Goal: Task Accomplishment & Management: Manage account settings

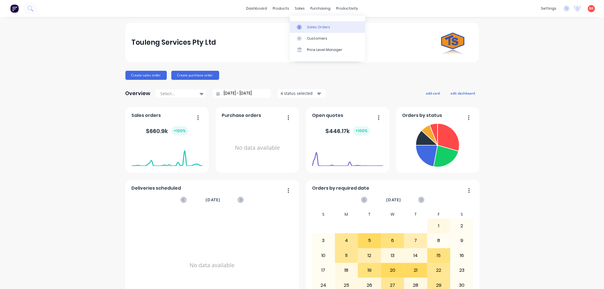
click at [307, 28] on div "Sales Orders" at bounding box center [318, 27] width 23 height 5
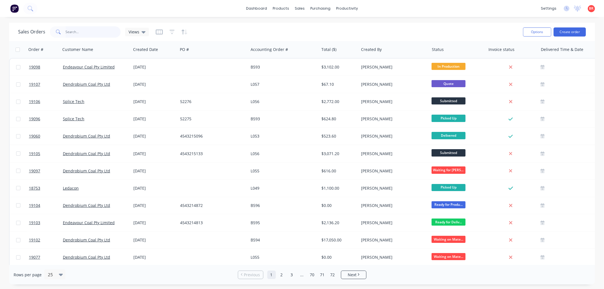
click at [95, 32] on input "text" at bounding box center [93, 31] width 55 height 11
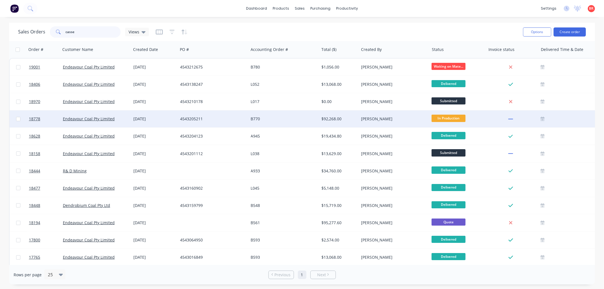
type input "casse"
click at [298, 116] on div "B770" at bounding box center [282, 119] width 63 height 6
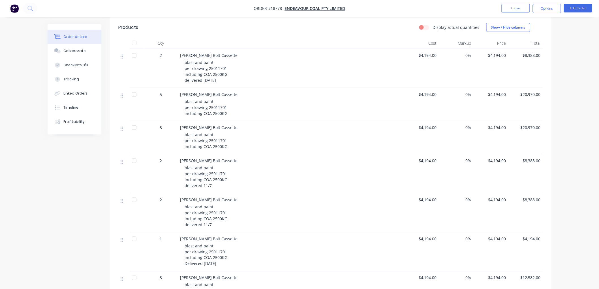
scroll to position [179, 0]
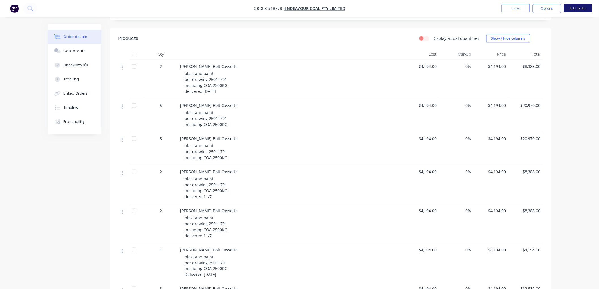
click at [572, 8] on button "Edit Order" at bounding box center [578, 8] width 28 height 8
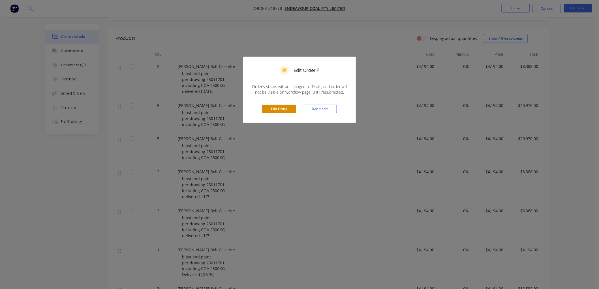
click at [284, 107] on button "Edit Order" at bounding box center [279, 109] width 34 height 8
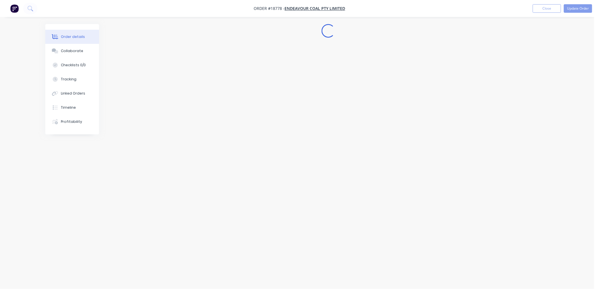
scroll to position [0, 0]
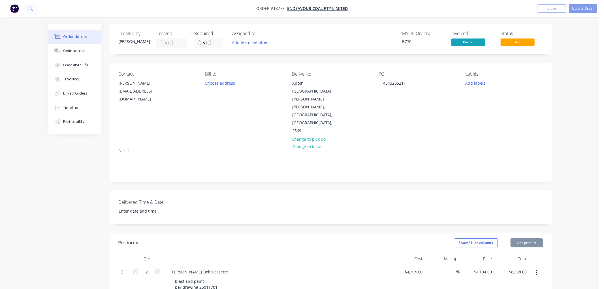
type input "$4,194.00"
type input "$8,388.00"
type input "$4,194.00"
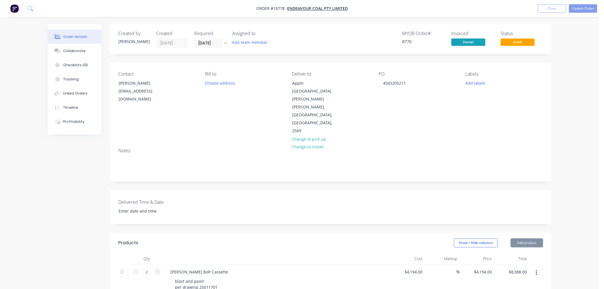
type input "$20,970.00"
type input "$4,194.00"
type input "$20,970.00"
type input "$4,194.00"
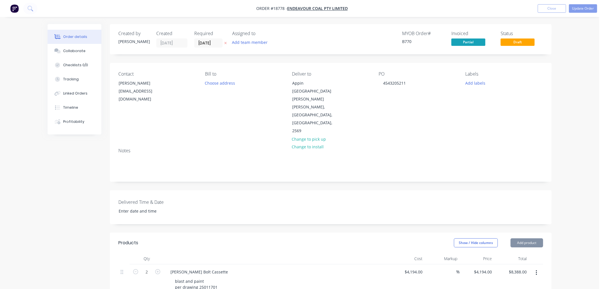
type input "$4,194.00"
type input "$8,388.00"
type input "$4,194.00"
type input "$8,388.00"
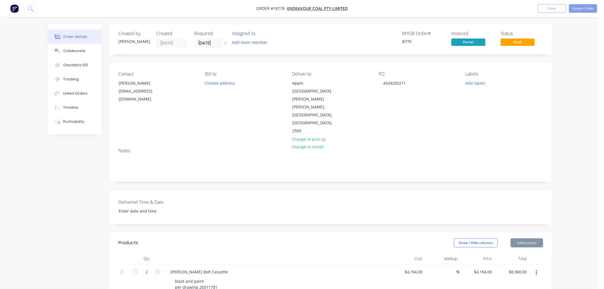
type input "$4,194.00"
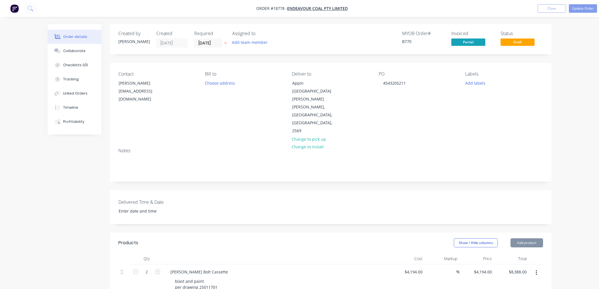
type input "$12,582.00"
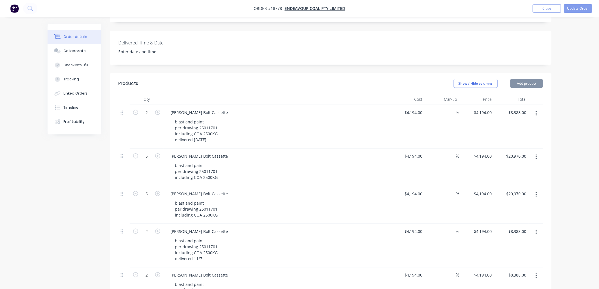
scroll to position [220, 0]
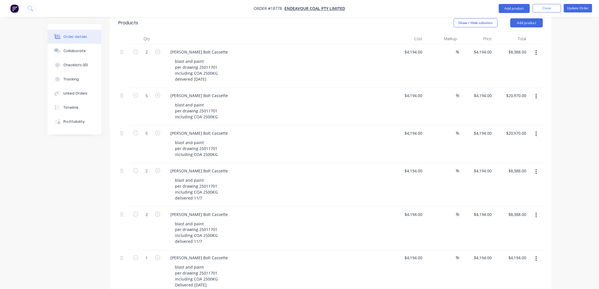
click at [534, 91] on button "button" at bounding box center [535, 96] width 13 height 10
click at [510, 119] on div "Duplicate" at bounding box center [516, 123] width 44 height 8
click at [137, 93] on icon "button" at bounding box center [135, 95] width 5 height 5
type input "4"
type input "$16,776.00"
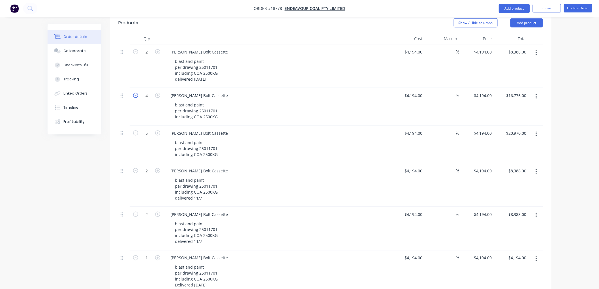
click at [137, 93] on icon "button" at bounding box center [135, 95] width 5 height 5
type input "3"
type input "$12,582.00"
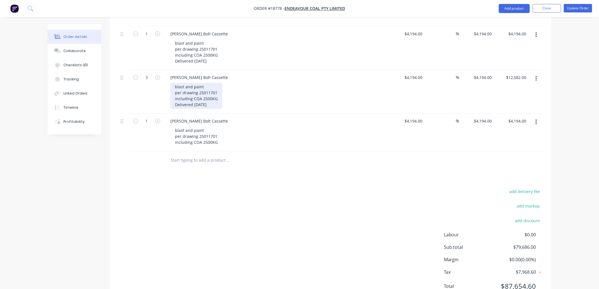
scroll to position [445, 0]
click at [159, 117] on icon "button" at bounding box center [157, 119] width 5 height 5
type input "2"
type input "$8,388.00"
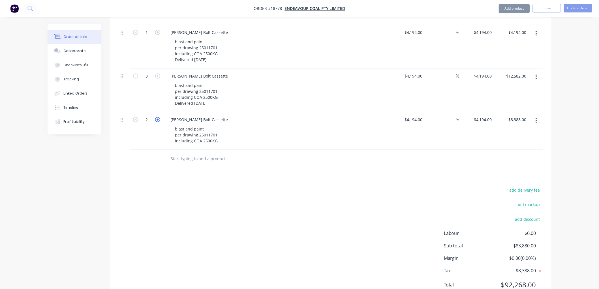
click at [159, 117] on icon "button" at bounding box center [157, 119] width 5 height 5
type input "3"
type input "$12,582.00"
click at [135, 117] on icon "button" at bounding box center [135, 119] width 5 height 5
type input "2"
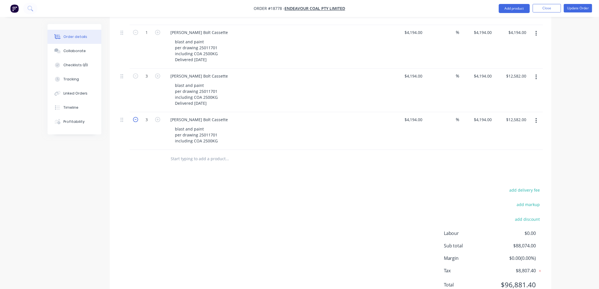
type input "$8,388.00"
click at [216, 125] on div "blast and paint per drawing 25011701 including COA 2500KG" at bounding box center [196, 135] width 52 height 20
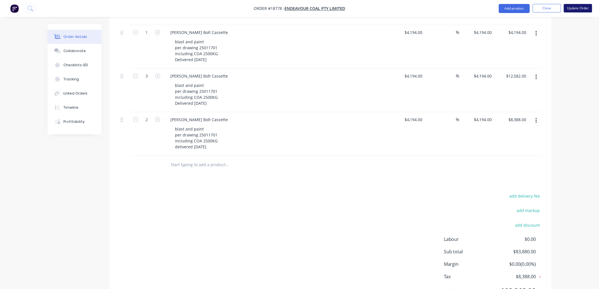
click at [572, 7] on button "Update Order" at bounding box center [578, 8] width 28 height 8
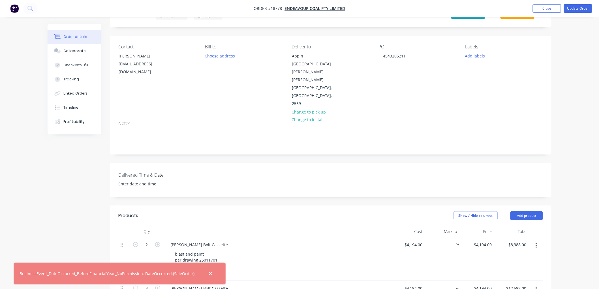
scroll to position [0, 0]
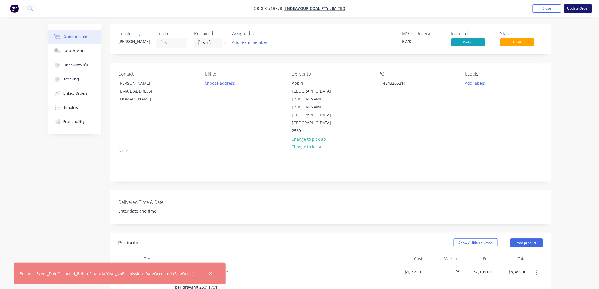
click at [580, 9] on button "Update Order" at bounding box center [578, 8] width 28 height 8
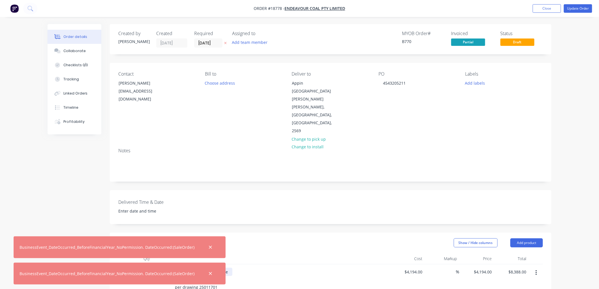
click at [209, 247] on icon "button" at bounding box center [211, 247] width 4 height 5
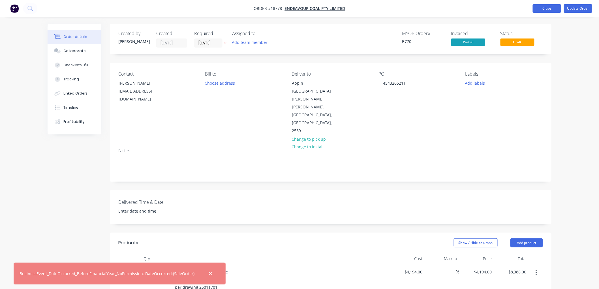
click at [545, 8] on button "Close" at bounding box center [547, 8] width 28 height 8
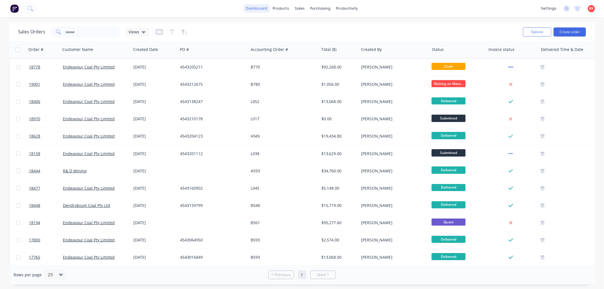
click at [254, 9] on link "dashboard" at bounding box center [256, 8] width 27 height 8
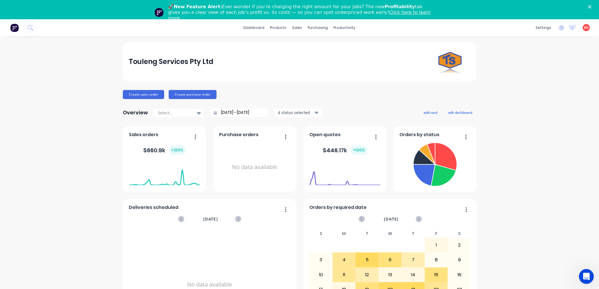
click at [585, 275] on icon "Open Intercom Messenger" at bounding box center [585, 275] width 4 height 5
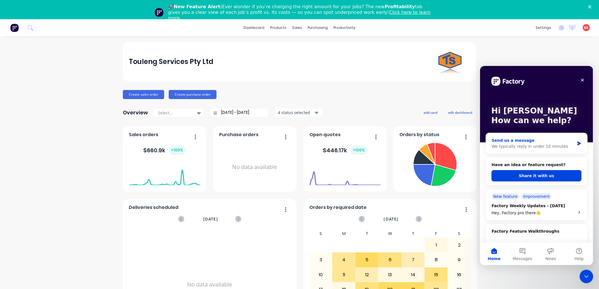
click at [536, 143] on div "We typically reply in under 10 minutes" at bounding box center [532, 146] width 83 height 6
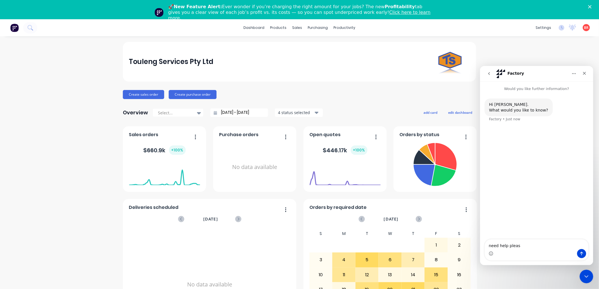
type textarea "need help please"
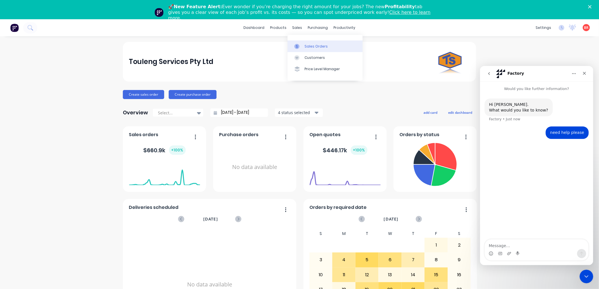
click at [311, 43] on link "Sales Orders" at bounding box center [324, 45] width 75 height 11
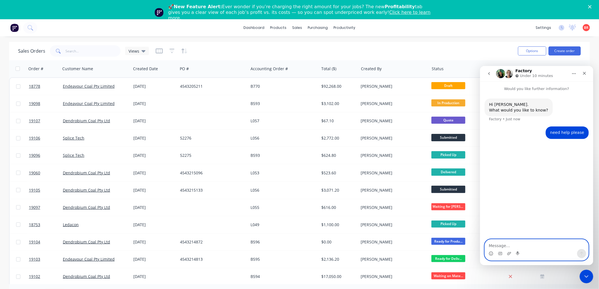
click at [507, 245] on textarea "Message…" at bounding box center [536, 244] width 104 height 10
type textarea "18778 stuck as draft"
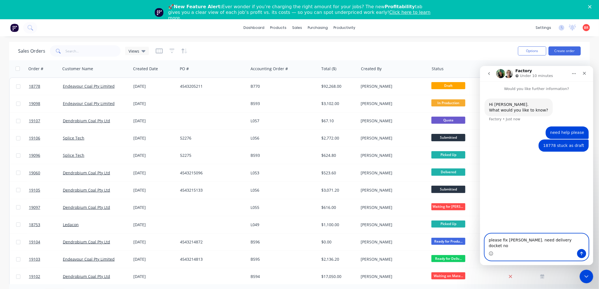
type textarea "please fix [PERSON_NAME]. need delivery docket now"
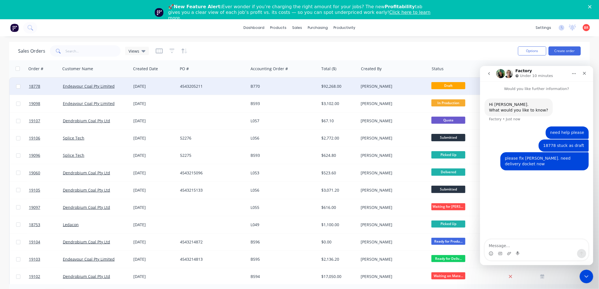
click at [197, 89] on div "4543205211" at bounding box center [213, 86] width 70 height 17
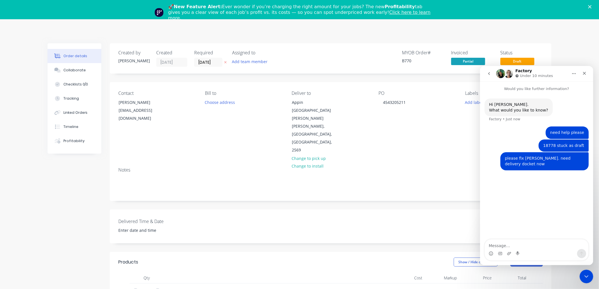
click at [591, 7] on icon "Close" at bounding box center [589, 6] width 3 height 3
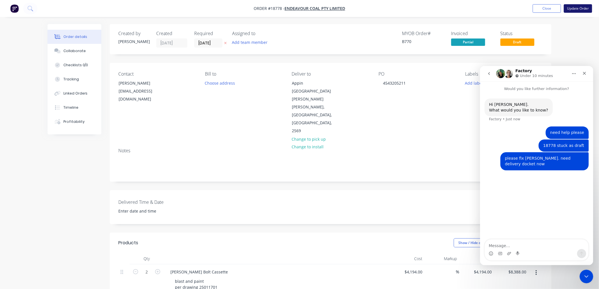
click at [575, 10] on button "Update Order" at bounding box center [578, 8] width 28 height 8
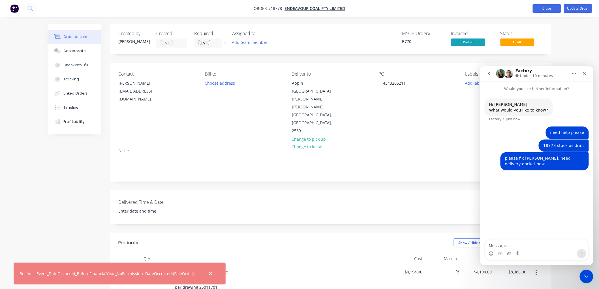
click at [539, 10] on button "Close" at bounding box center [547, 8] width 28 height 8
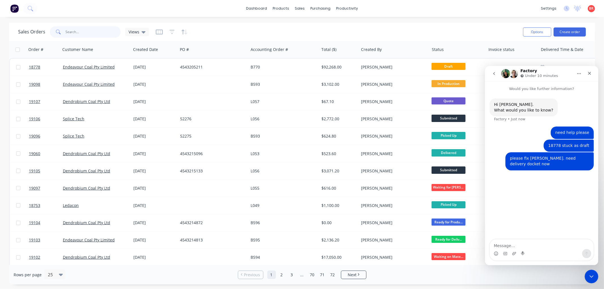
click at [73, 33] on input "text" at bounding box center [93, 31] width 55 height 11
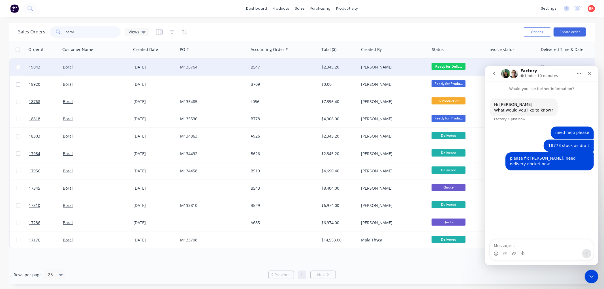
type input "boral"
click at [254, 68] on div "B547" at bounding box center [282, 67] width 63 height 6
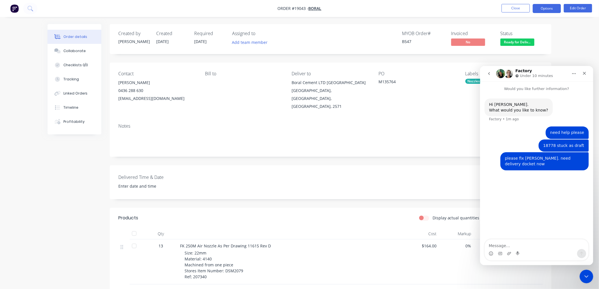
click at [543, 7] on button "Options" at bounding box center [547, 8] width 28 height 9
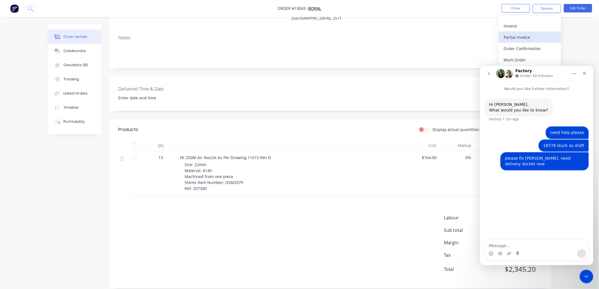
scroll to position [89, 0]
click at [573, 73] on icon "Home" at bounding box center [573, 73] width 5 height 5
click at [579, 43] on div "Order details Collaborate Checklists 0/0 Tracking Linked Orders Timeline Profit…" at bounding box center [299, 103] width 599 height 385
click at [587, 283] on body "Order #19043 - Boral Close Options Edit Order Order details Collaborate Checkli…" at bounding box center [299, 103] width 599 height 385
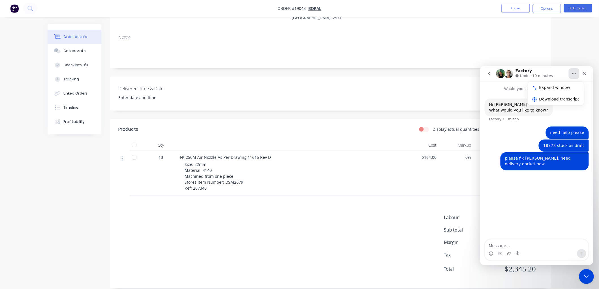
click at [583, 276] on icon "Close Intercom Messenger" at bounding box center [585, 275] width 7 height 7
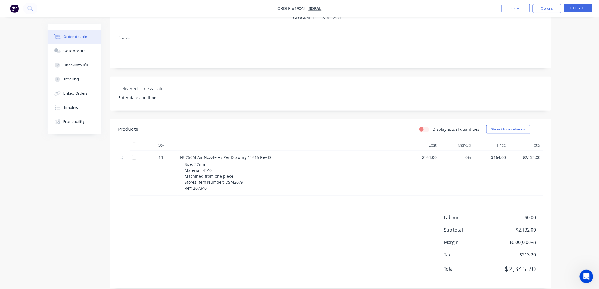
scroll to position [0, 0]
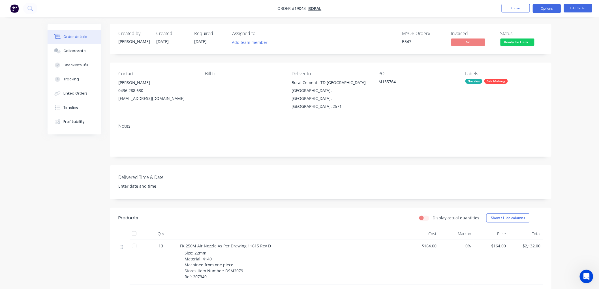
click at [541, 10] on button "Options" at bounding box center [547, 8] width 28 height 9
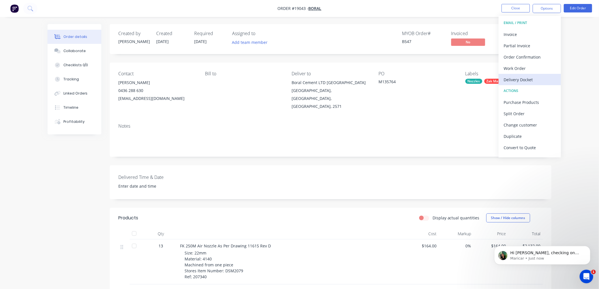
click at [517, 78] on div "Delivery Docket" at bounding box center [530, 80] width 52 height 8
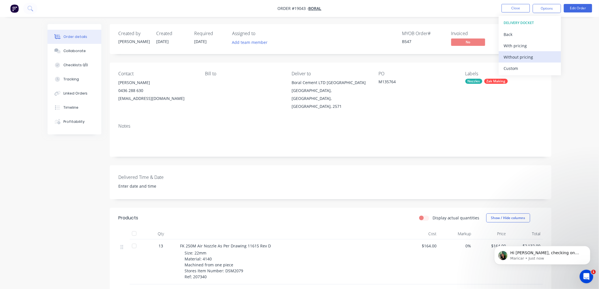
click at [509, 55] on div "Without pricing" at bounding box center [530, 57] width 52 height 8
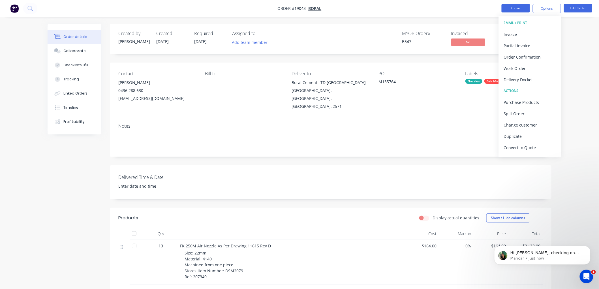
click at [518, 9] on button "Close" at bounding box center [515, 8] width 28 height 8
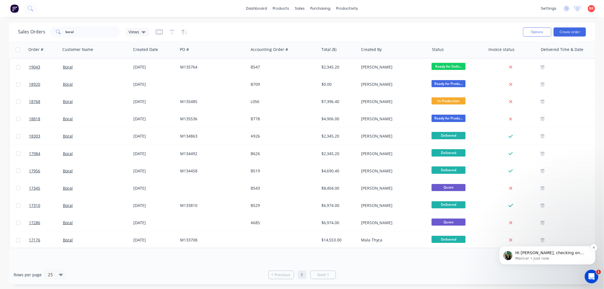
click at [554, 259] on p "Maricar • Just now" at bounding box center [551, 258] width 73 height 5
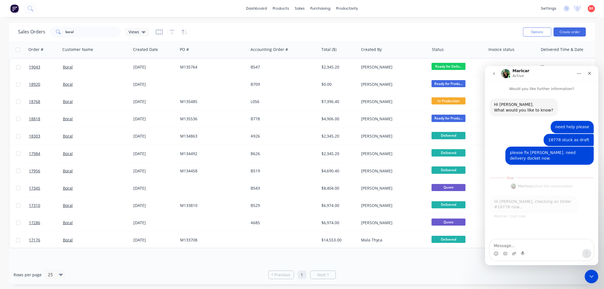
scroll to position [1, 0]
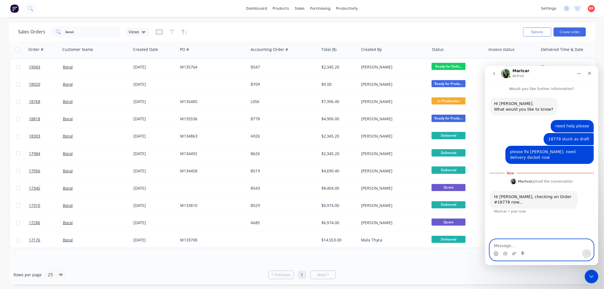
click at [495, 253] on icon "Emoji picker" at bounding box center [495, 253] width 5 height 5
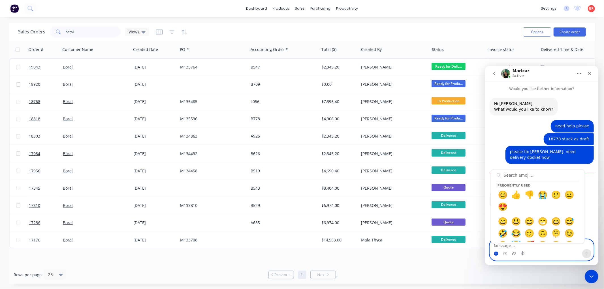
click at [494, 253] on icon "Emoji picker" at bounding box center [495, 253] width 5 height 5
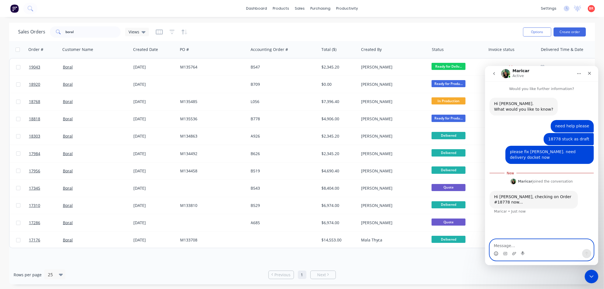
click at [494, 253] on icon "Emoji picker" at bounding box center [495, 253] width 5 height 5
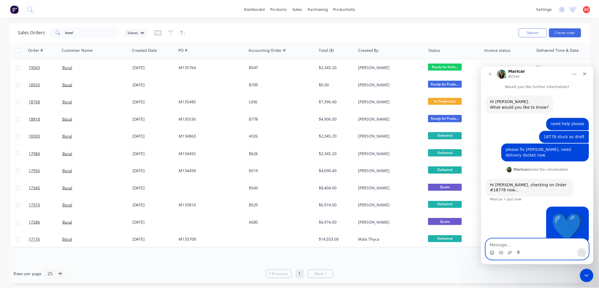
scroll to position [3, 0]
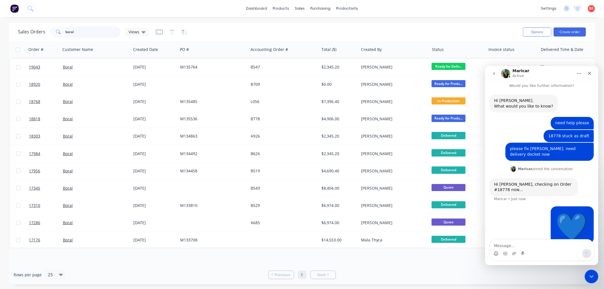
click at [81, 34] on input "boral" at bounding box center [93, 31] width 55 height 11
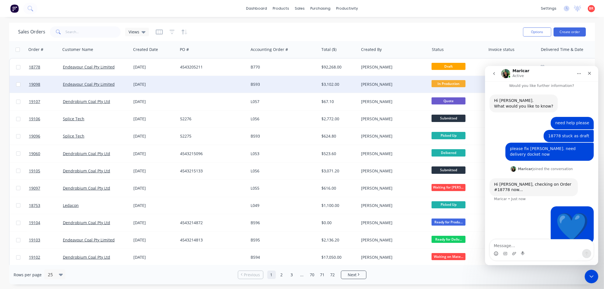
click at [139, 83] on div "[DATE]" at bounding box center [154, 84] width 42 height 6
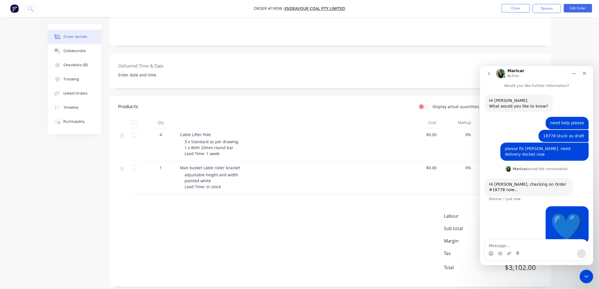
scroll to position [110, 0]
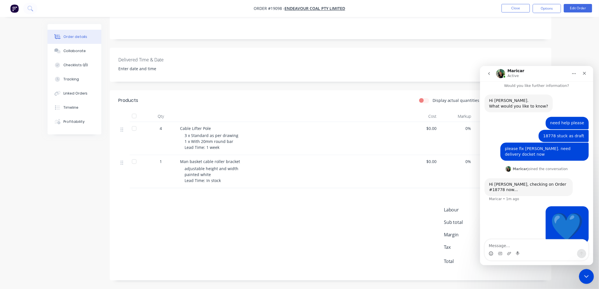
click at [580, 276] on div "Close Intercom Messenger" at bounding box center [585, 276] width 14 height 14
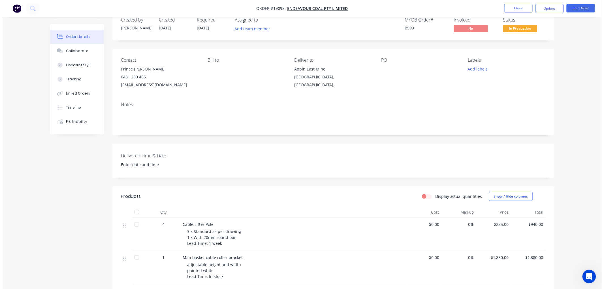
scroll to position [0, 0]
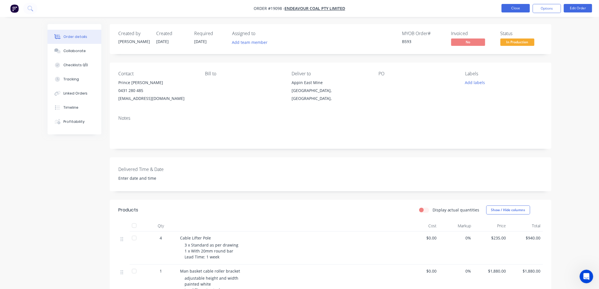
click at [509, 10] on button "Close" at bounding box center [515, 8] width 28 height 8
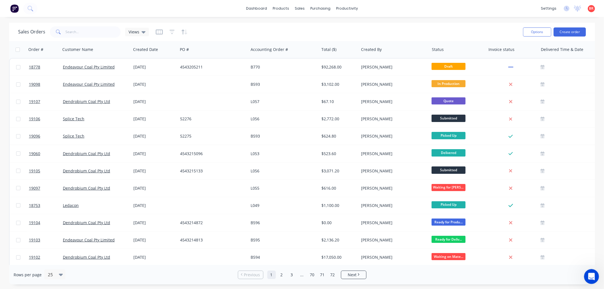
click at [587, 274] on icon "Open Intercom Messenger" at bounding box center [590, 275] width 9 height 9
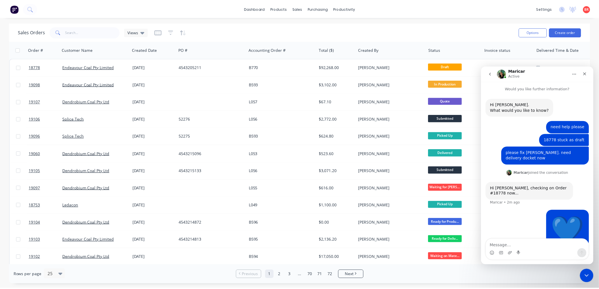
scroll to position [3, 0]
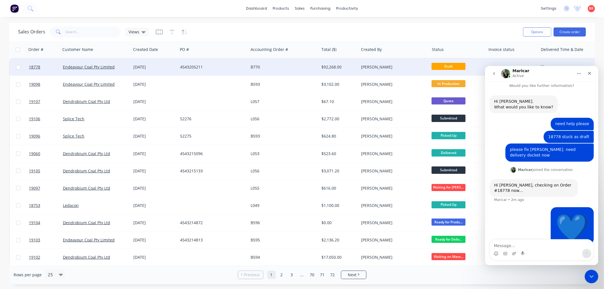
click at [198, 66] on div "4543205211" at bounding box center [211, 67] width 63 height 6
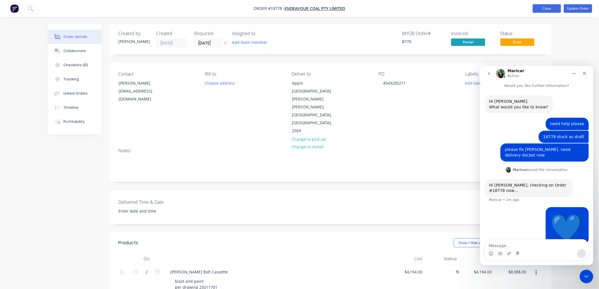
click at [548, 11] on button "Close" at bounding box center [547, 8] width 28 height 8
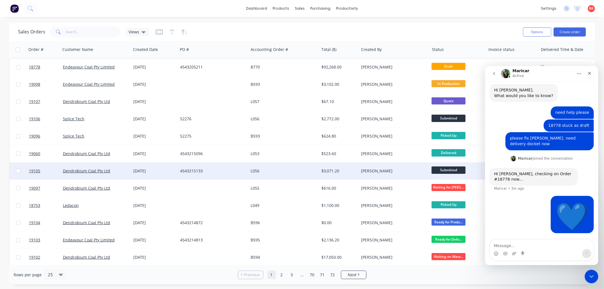
scroll to position [3, 0]
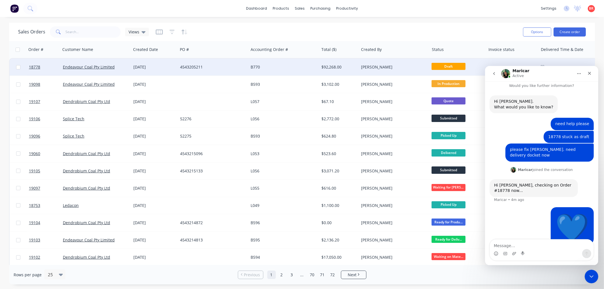
click at [273, 71] on div "B770" at bounding box center [283, 67] width 70 height 17
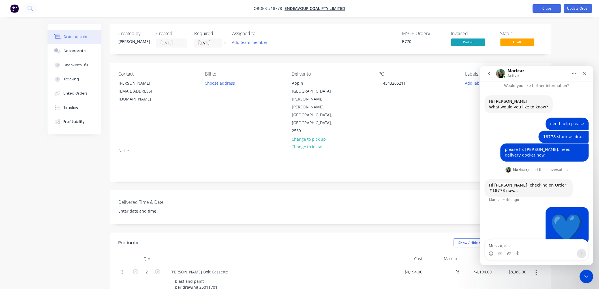
click at [542, 8] on button "Close" at bounding box center [547, 8] width 28 height 8
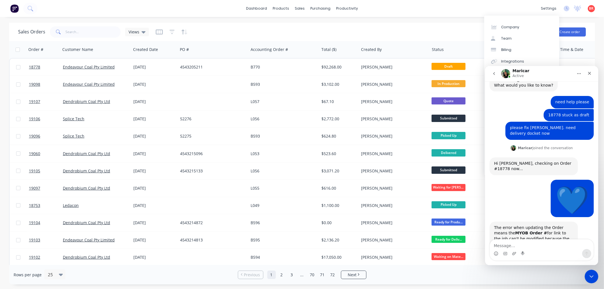
scroll to position [78, 0]
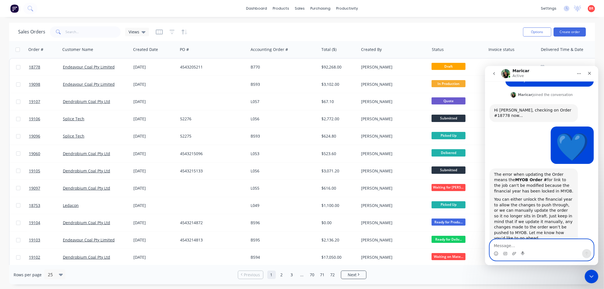
click at [504, 245] on textarea "Message…" at bounding box center [541, 244] width 104 height 10
type textarea "manually please"
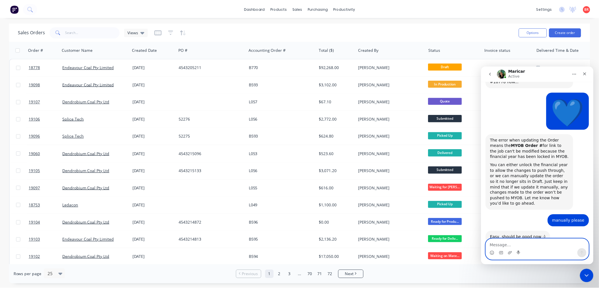
scroll to position [112, 0]
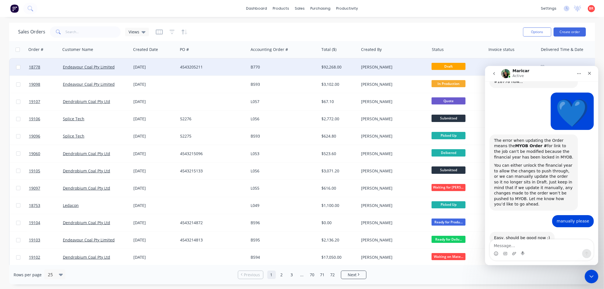
click at [242, 70] on div "4543205211" at bounding box center [213, 67] width 70 height 17
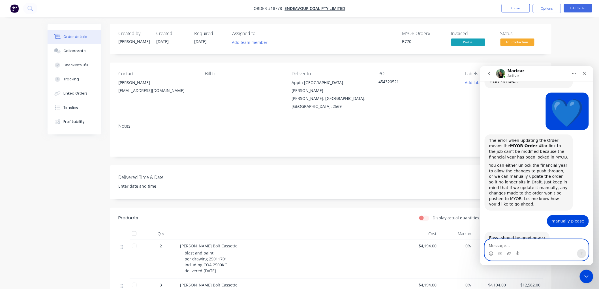
click at [516, 247] on textarea "Message…" at bounding box center [536, 244] width 104 height 10
type textarea "thank you"
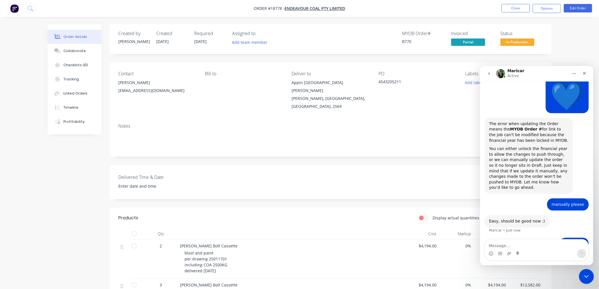
click at [587, 275] on icon "Close Intercom Messenger" at bounding box center [585, 275] width 7 height 7
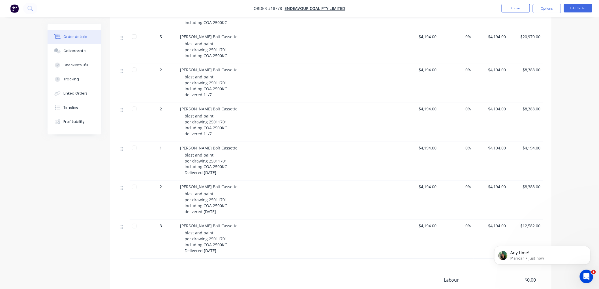
scroll to position [0, 0]
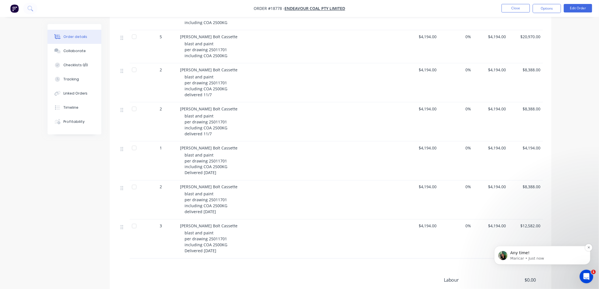
click at [552, 254] on p "Any time!" at bounding box center [546, 253] width 73 height 6
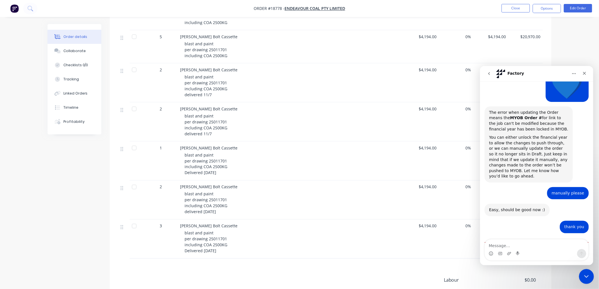
scroll to position [155, 0]
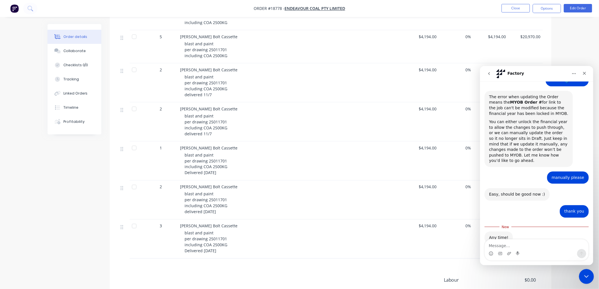
click at [585, 275] on icon "Close Intercom Messenger" at bounding box center [585, 275] width 7 height 7
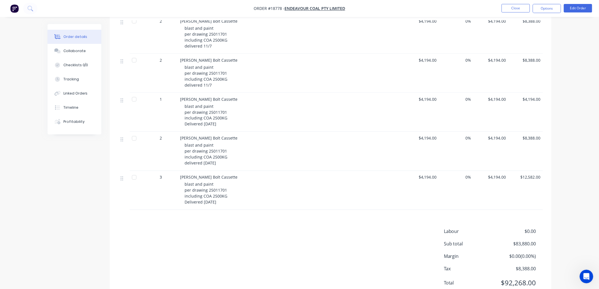
scroll to position [344, 0]
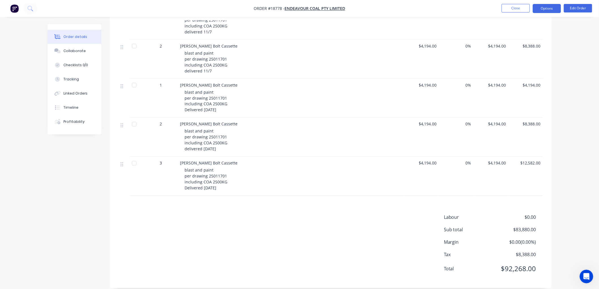
click at [540, 10] on button "Options" at bounding box center [547, 8] width 28 height 9
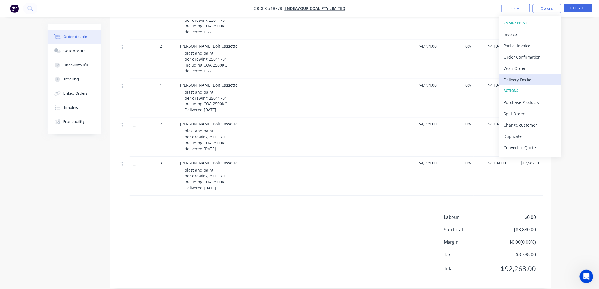
click at [514, 78] on div "Delivery Docket" at bounding box center [530, 80] width 52 height 8
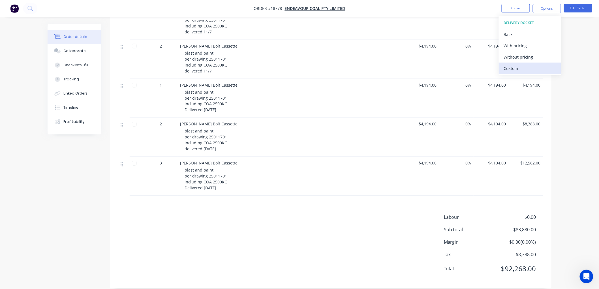
click at [510, 69] on div "Custom" at bounding box center [530, 68] width 52 height 8
click at [514, 56] on div "Without pricing" at bounding box center [530, 57] width 52 height 8
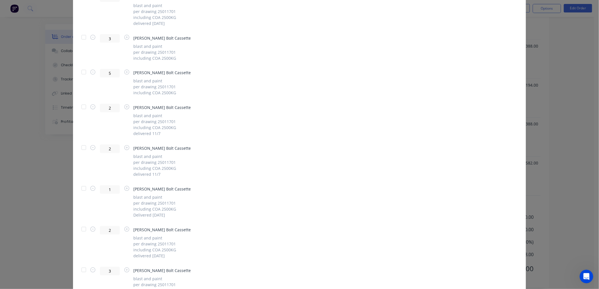
scroll to position [1318, 0]
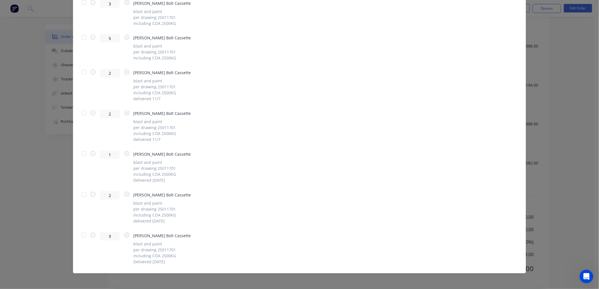
click at [81, 194] on div at bounding box center [83, 194] width 11 height 11
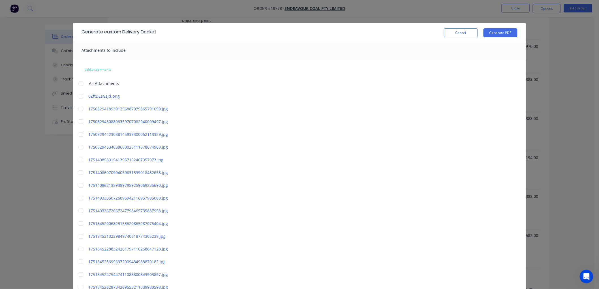
scroll to position [250, 0]
click at [493, 35] on button "Generate PDF" at bounding box center [500, 32] width 34 height 9
click at [462, 36] on button "Cancel" at bounding box center [461, 32] width 34 height 9
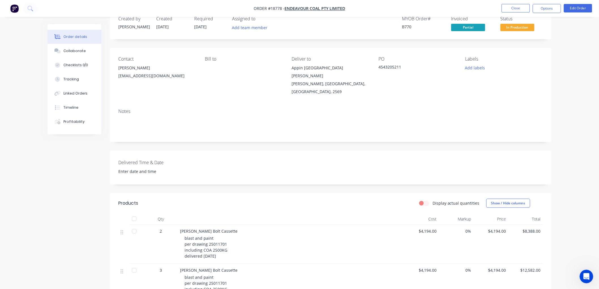
scroll to position [0, 0]
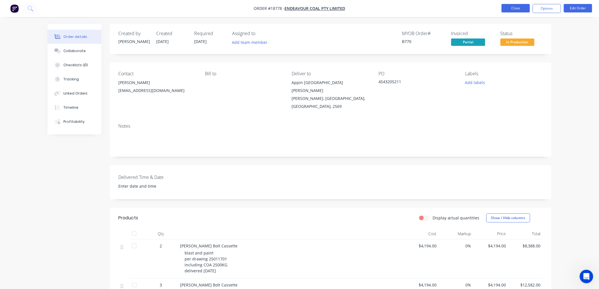
click at [514, 9] on button "Close" at bounding box center [515, 8] width 28 height 8
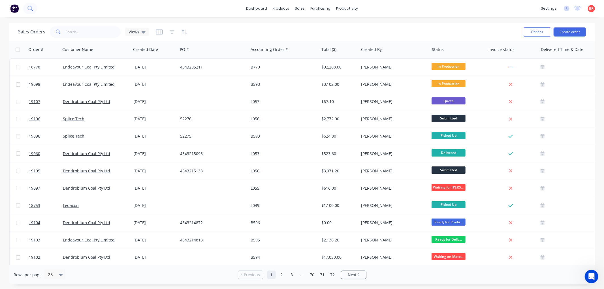
click at [30, 8] on icon at bounding box center [29, 8] width 5 height 5
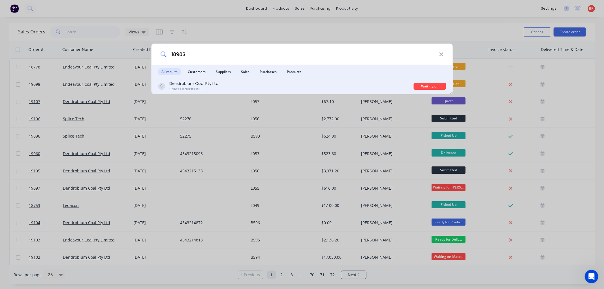
type input "18983"
click at [352, 87] on div "Dendrobium Coal Pty Ltd Sales Order #18983" at bounding box center [286, 86] width 256 height 11
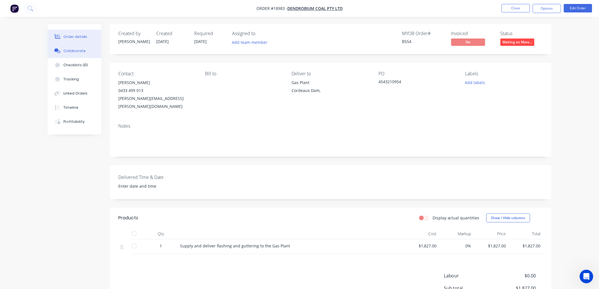
click at [81, 51] on div "Collaborate" at bounding box center [74, 50] width 22 height 5
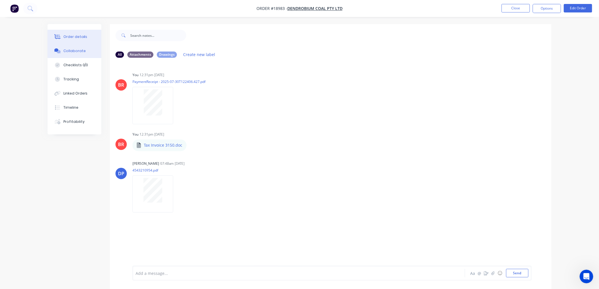
click at [81, 38] on div "Order details" at bounding box center [75, 36] width 24 height 5
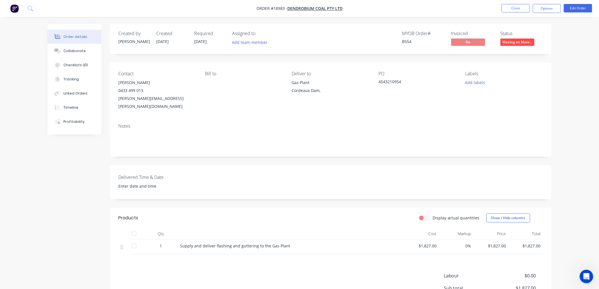
click at [518, 44] on span "Waiting on Mate..." at bounding box center [517, 41] width 34 height 7
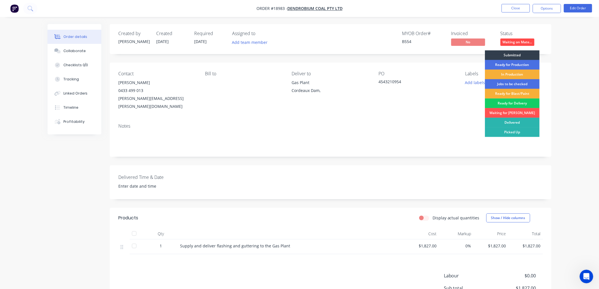
click at [510, 104] on div "Ready for Delivery" at bounding box center [512, 103] width 55 height 10
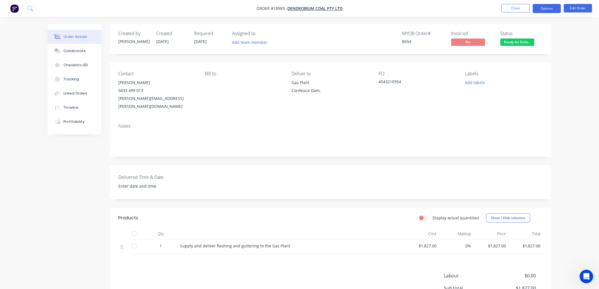
click at [541, 9] on button "Options" at bounding box center [547, 8] width 28 height 9
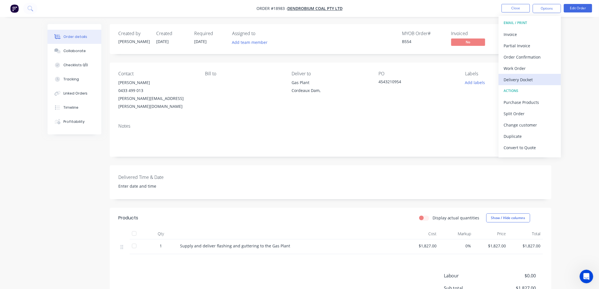
click at [514, 80] on div "Delivery Docket" at bounding box center [530, 80] width 52 height 8
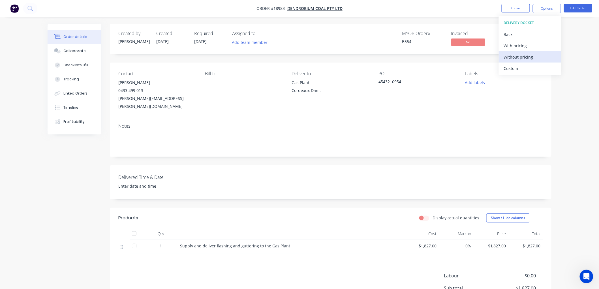
click at [514, 55] on div "Without pricing" at bounding box center [530, 57] width 52 height 8
click at [583, 83] on div "Order details Collaborate Checklists 0/0 Tracking Linked Orders Timeline Profit…" at bounding box center [299, 177] width 599 height 355
click at [514, 7] on button "Close" at bounding box center [515, 8] width 28 height 8
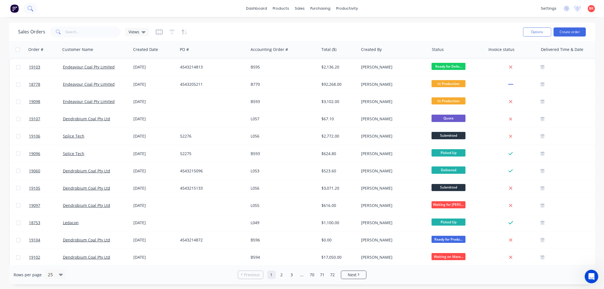
click at [30, 7] on icon at bounding box center [29, 8] width 5 height 5
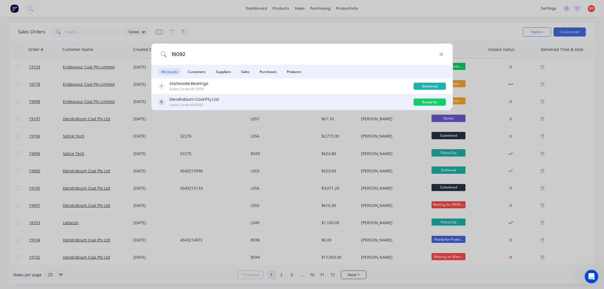
type input "19092"
click at [253, 102] on div "Dendrobium Coal Pty Ltd Sales Order #19092" at bounding box center [286, 101] width 256 height 11
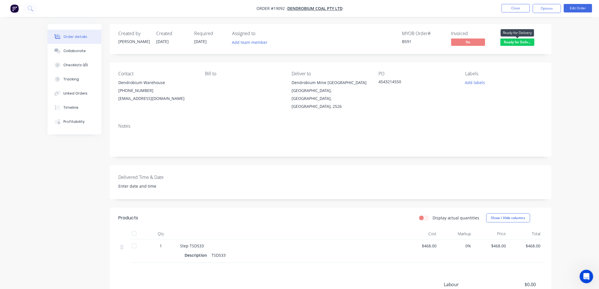
click at [518, 43] on span "Ready for Deliv..." at bounding box center [517, 41] width 34 height 7
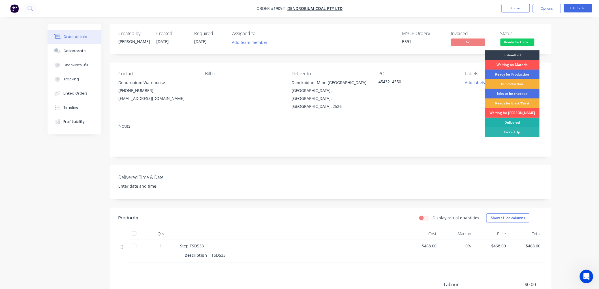
click at [507, 121] on div "Delivered" at bounding box center [512, 123] width 55 height 10
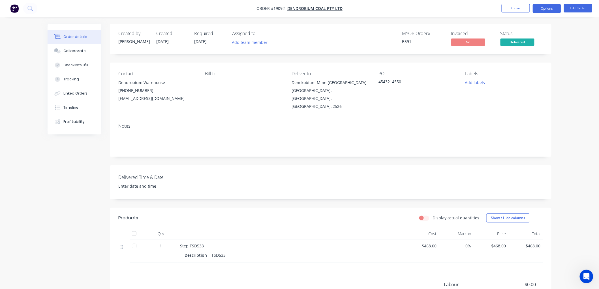
click at [546, 10] on button "Options" at bounding box center [547, 8] width 28 height 9
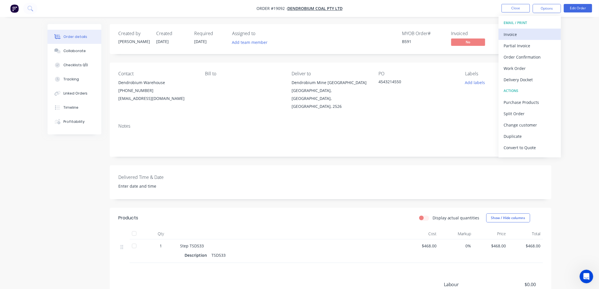
click at [514, 36] on div "Invoice" at bounding box center [530, 34] width 52 height 8
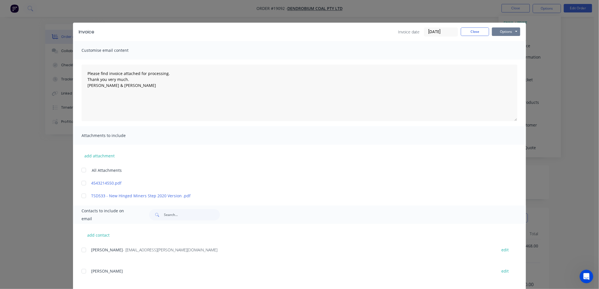
click at [503, 32] on button "Options" at bounding box center [506, 31] width 28 height 8
click at [507, 50] on button "Print" at bounding box center [510, 50] width 36 height 9
type textarea "Please find invoice attached for processing. Thank you very much. [PERSON_NAME]…"
click at [475, 34] on button "Close" at bounding box center [475, 31] width 28 height 8
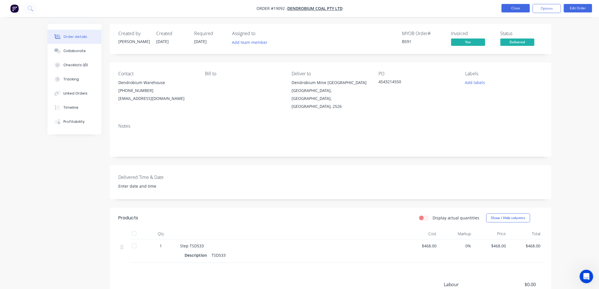
click at [512, 9] on button "Close" at bounding box center [515, 8] width 28 height 8
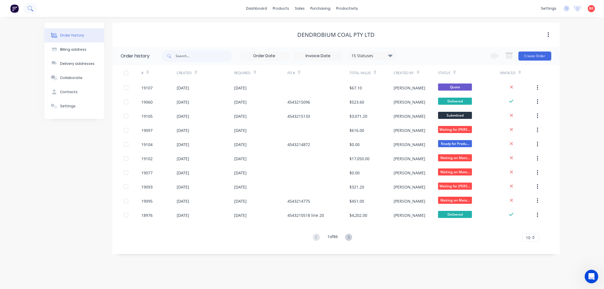
click at [31, 8] on icon at bounding box center [29, 8] width 5 height 5
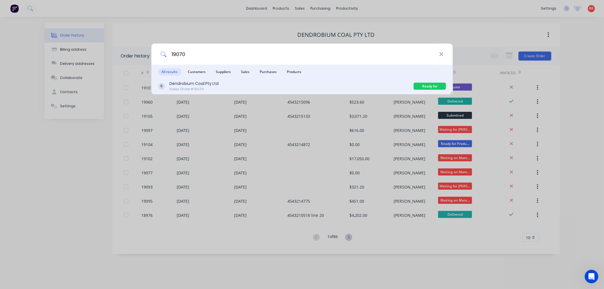
type input "19070"
click at [224, 88] on div "Dendrobium Coal Pty Ltd Sales Order #19070" at bounding box center [286, 86] width 256 height 11
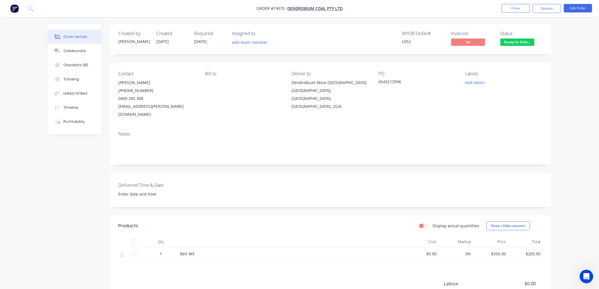
click at [513, 44] on span "Ready for Deliv..." at bounding box center [517, 41] width 34 height 7
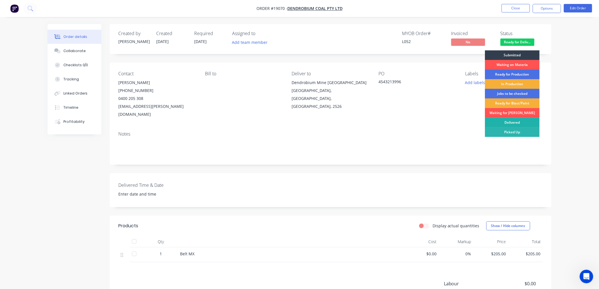
click at [511, 120] on div "Delivered" at bounding box center [512, 123] width 55 height 10
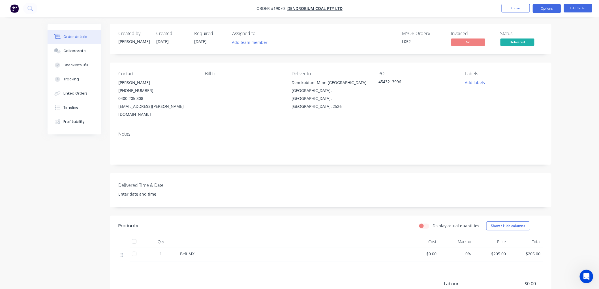
click at [544, 9] on button "Options" at bounding box center [547, 8] width 28 height 9
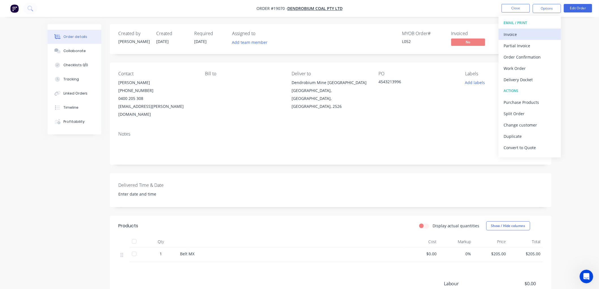
click at [516, 36] on div "Invoice" at bounding box center [530, 34] width 52 height 8
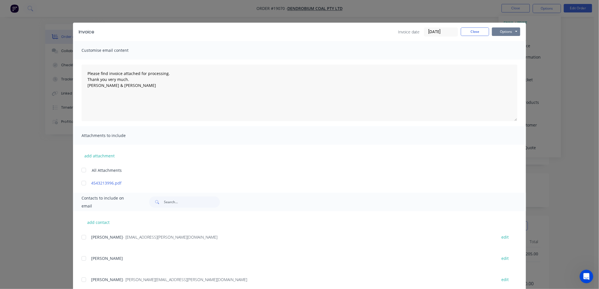
click at [510, 32] on button "Options" at bounding box center [506, 31] width 28 height 8
click at [506, 50] on button "Print" at bounding box center [510, 50] width 36 height 9
type textarea "Please find invoice attached for processing. Thank you very much. [PERSON_NAME]…"
click at [466, 33] on button "Close" at bounding box center [475, 31] width 28 height 8
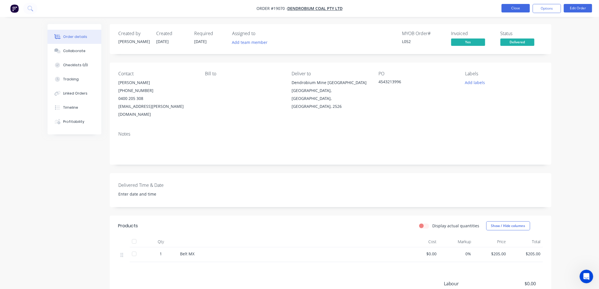
click at [515, 7] on button "Close" at bounding box center [515, 8] width 28 height 8
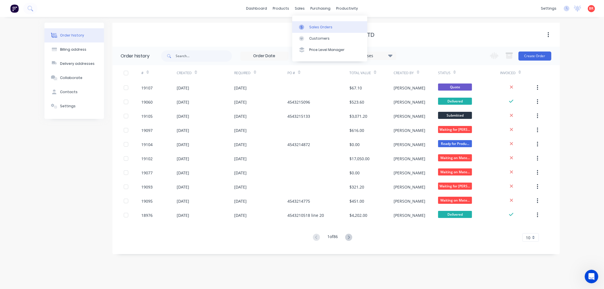
click at [309, 25] on div "Sales Orders" at bounding box center [320, 27] width 23 height 5
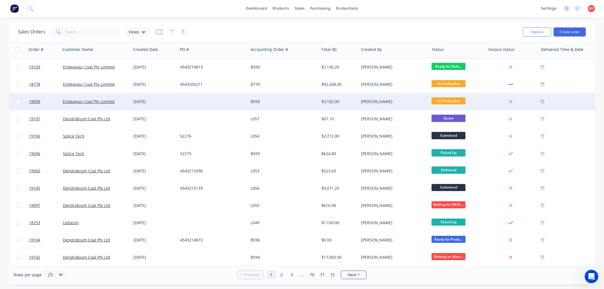
click at [287, 99] on div "B593" at bounding box center [282, 102] width 63 height 6
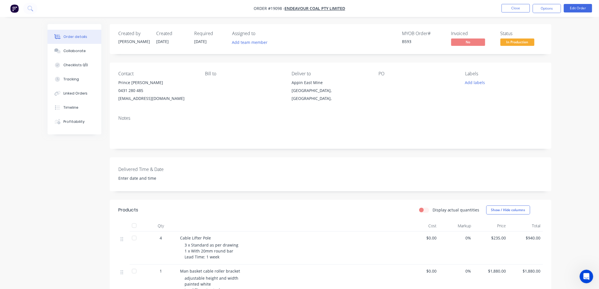
click at [515, 44] on span "In Production" at bounding box center [517, 41] width 34 height 7
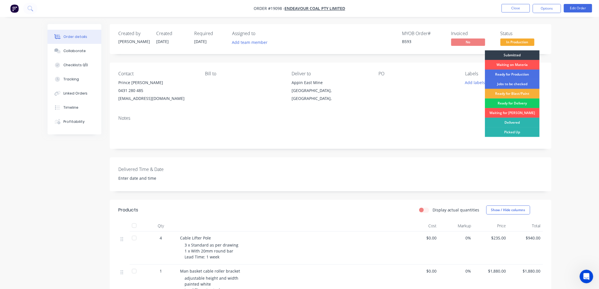
click at [517, 102] on div "Ready for Delivery" at bounding box center [512, 103] width 55 height 10
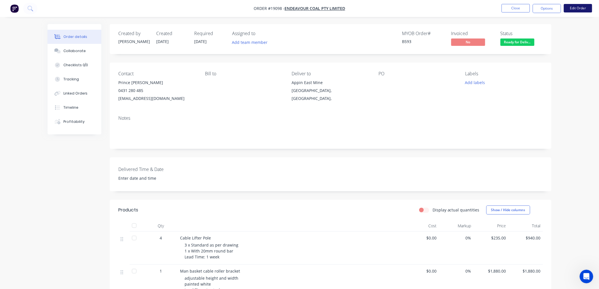
click at [572, 7] on button "Edit Order" at bounding box center [578, 8] width 28 height 8
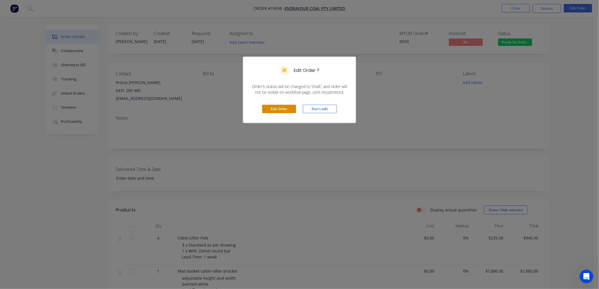
click at [278, 109] on button "Edit Order" at bounding box center [279, 109] width 34 height 8
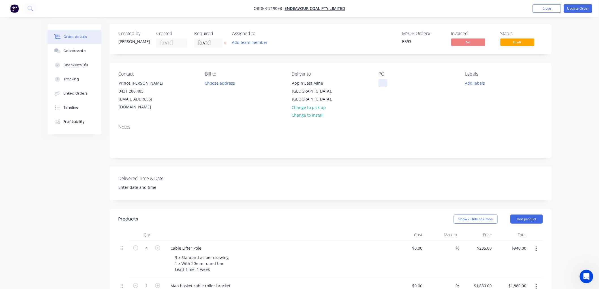
click at [377, 83] on div "Contact Prince Chunackara 0431 280 485 [EMAIL_ADDRESS][DOMAIN_NAME] Bill to Cho…" at bounding box center [330, 91] width 441 height 57
click at [383, 84] on div at bounding box center [382, 83] width 9 height 8
click at [578, 10] on button "Update Order" at bounding box center [578, 8] width 28 height 8
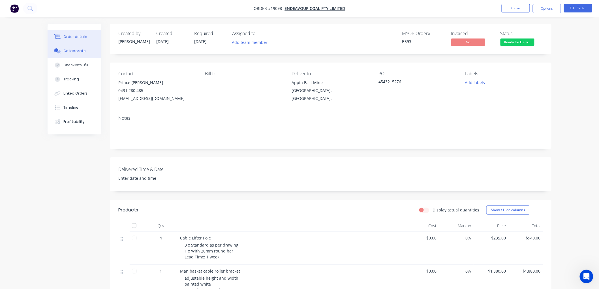
click at [80, 52] on div "Collaborate" at bounding box center [74, 50] width 22 height 5
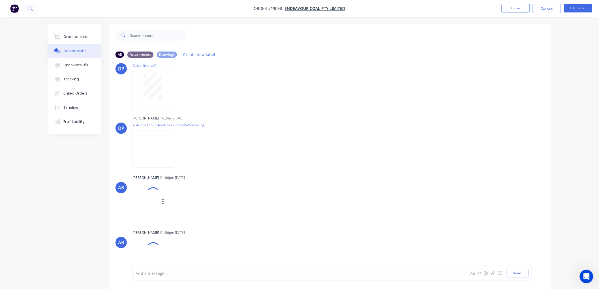
scroll to position [25, 0]
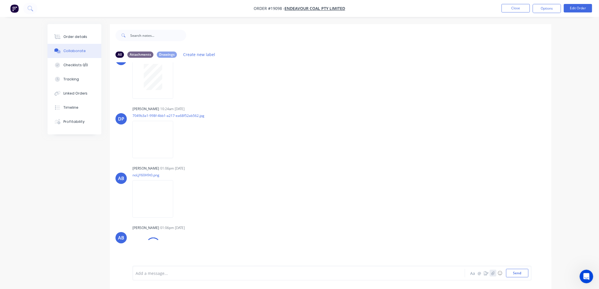
click at [491, 272] on icon "button" at bounding box center [492, 273] width 3 height 4
click at [514, 275] on button "Send" at bounding box center [517, 273] width 22 height 8
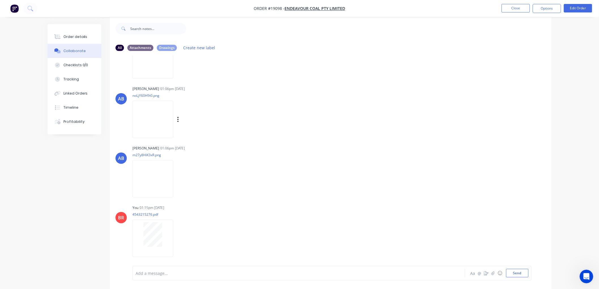
scroll to position [9, 0]
click at [77, 40] on button "Order details" at bounding box center [75, 37] width 54 height 14
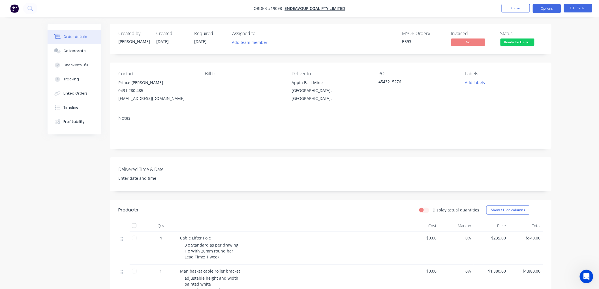
click at [547, 8] on button "Options" at bounding box center [547, 8] width 28 height 9
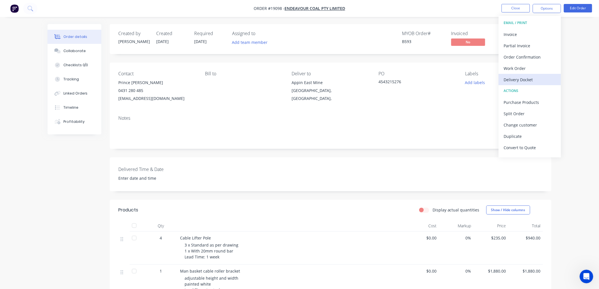
click at [520, 79] on div "Delivery Docket" at bounding box center [530, 80] width 52 height 8
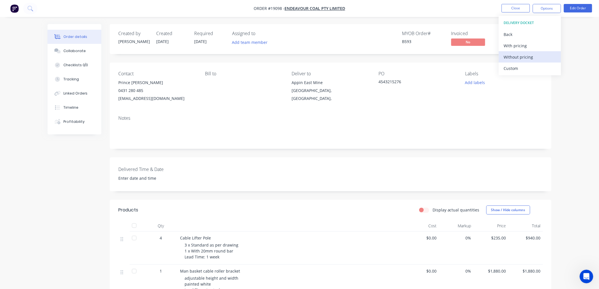
click at [516, 59] on div "Without pricing" at bounding box center [530, 57] width 52 height 8
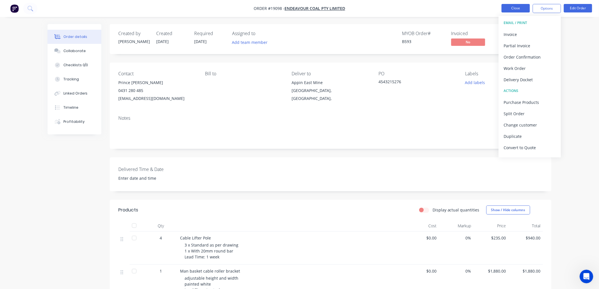
click at [512, 8] on button "Close" at bounding box center [515, 8] width 28 height 8
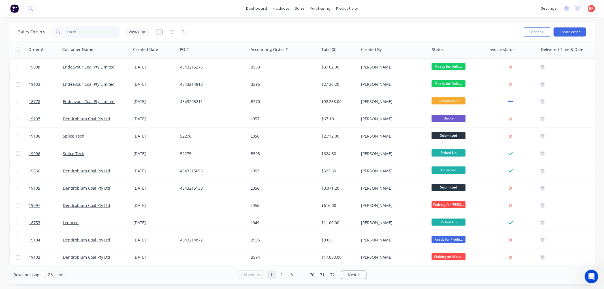
click at [89, 30] on input "text" at bounding box center [93, 31] width 55 height 11
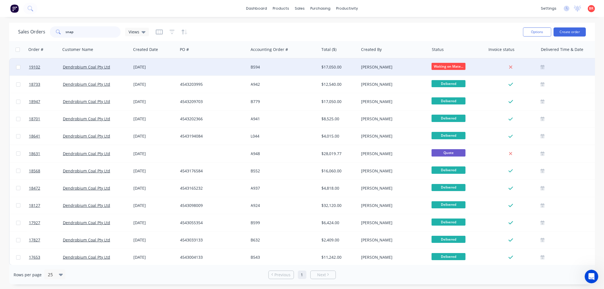
type input "snap"
click at [150, 66] on div "[DATE]" at bounding box center [154, 67] width 42 height 6
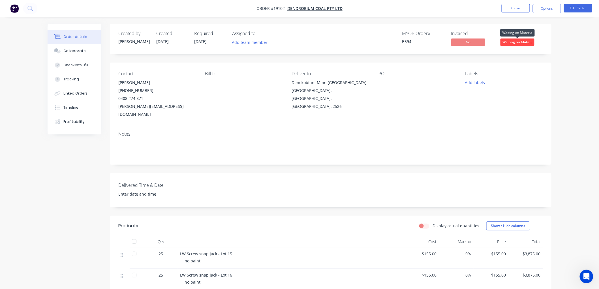
click at [514, 41] on span "Waiting on Mate..." at bounding box center [517, 41] width 34 height 7
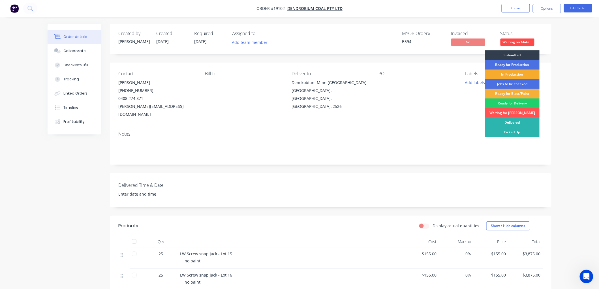
click at [509, 72] on div "In Production" at bounding box center [512, 75] width 55 height 10
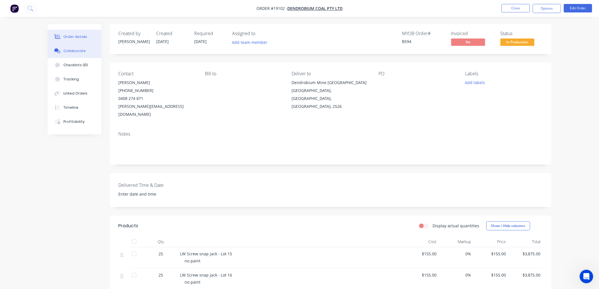
click at [75, 50] on div "Collaborate" at bounding box center [74, 50] width 22 height 5
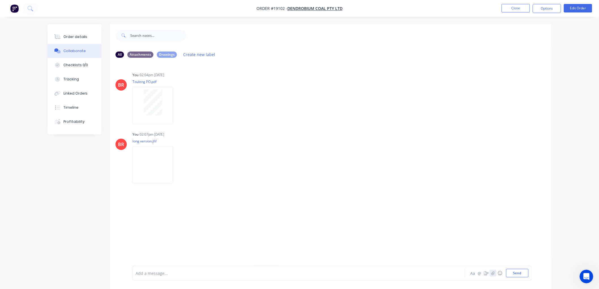
click at [493, 275] on icon "button" at bounding box center [492, 273] width 3 height 4
click at [514, 274] on button "Send" at bounding box center [517, 273] width 22 height 8
click at [78, 35] on div "Order details" at bounding box center [75, 36] width 24 height 5
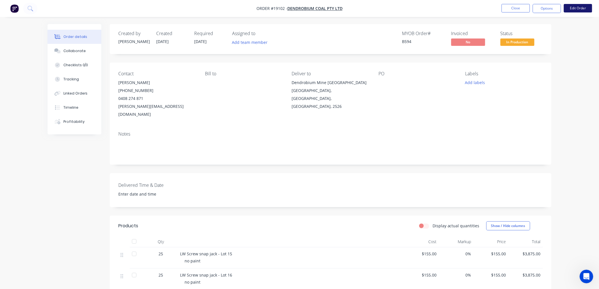
click at [578, 8] on button "Edit Order" at bounding box center [578, 8] width 28 height 8
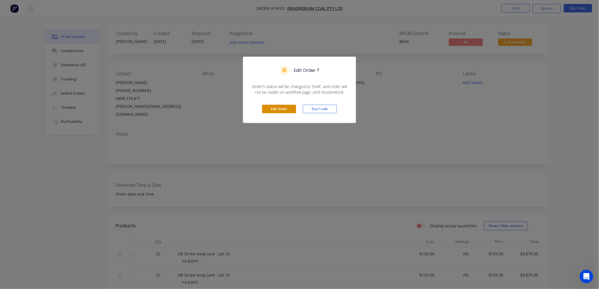
click at [282, 109] on button "Edit Order" at bounding box center [279, 109] width 34 height 8
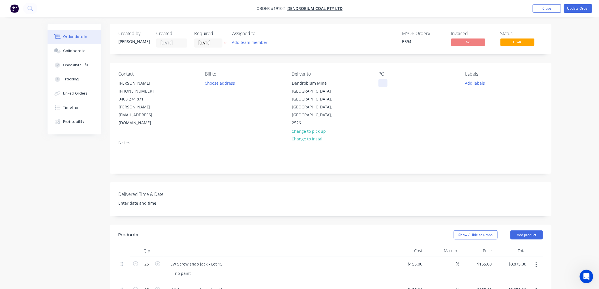
click at [380, 84] on div at bounding box center [382, 83] width 9 height 8
click at [581, 7] on button "Update Order" at bounding box center [578, 8] width 28 height 8
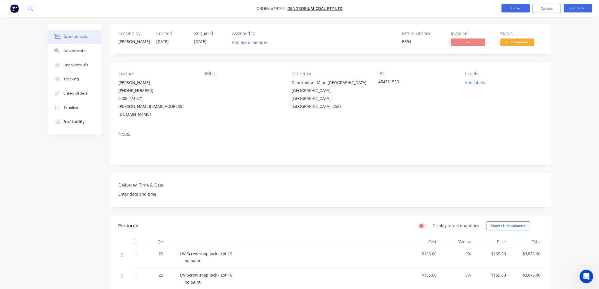
click at [520, 9] on button "Close" at bounding box center [515, 8] width 28 height 8
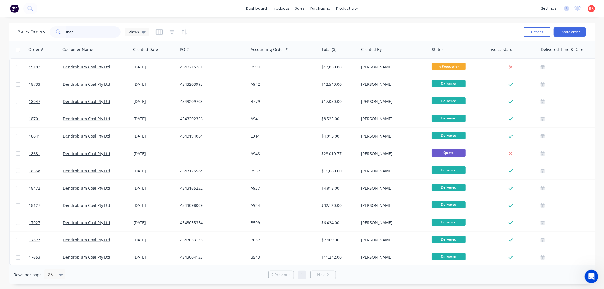
click at [76, 33] on input "snap" at bounding box center [93, 31] width 55 height 11
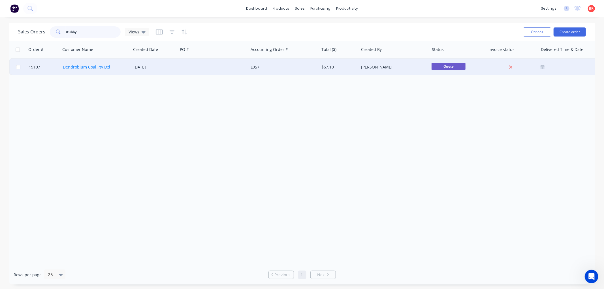
type input "stubby"
click at [92, 65] on link "Dendrobium Coal Pty Ltd" at bounding box center [86, 66] width 47 height 5
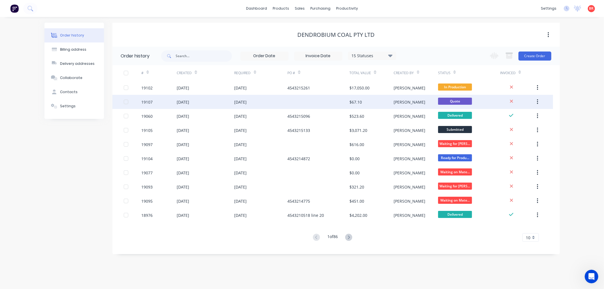
click at [227, 101] on div "[DATE]" at bounding box center [205, 102] width 57 height 14
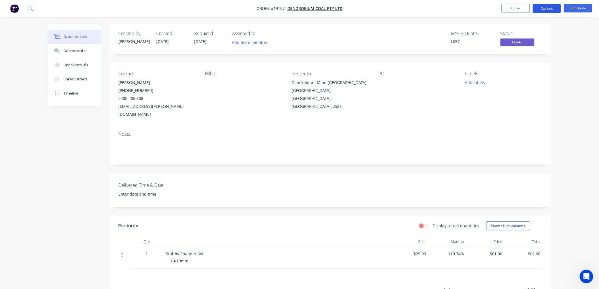
click at [544, 9] on button "Options" at bounding box center [547, 8] width 28 height 9
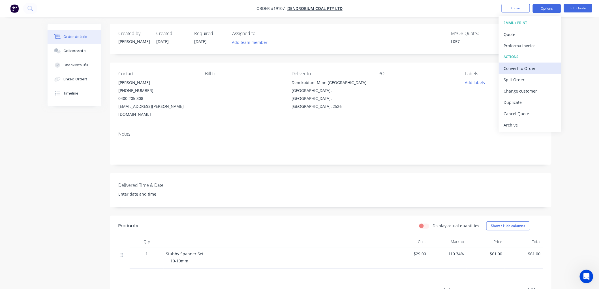
click at [520, 70] on div "Convert to Order" at bounding box center [530, 68] width 52 height 8
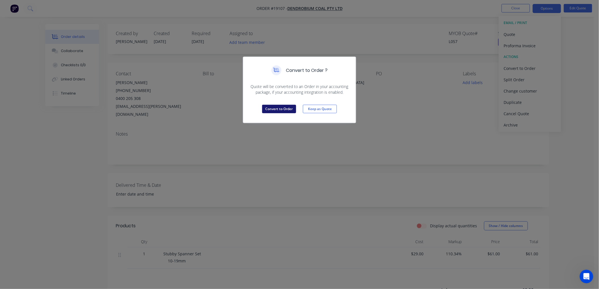
click at [281, 106] on button "Convert to Order" at bounding box center [279, 109] width 34 height 8
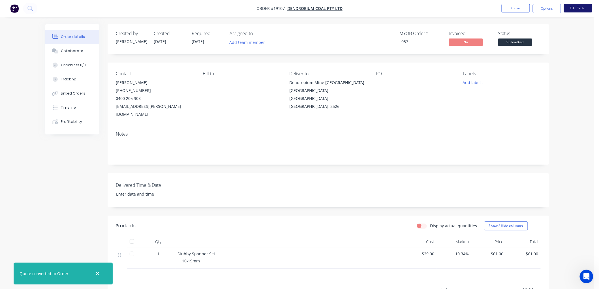
click at [575, 11] on button "Edit Order" at bounding box center [578, 8] width 28 height 8
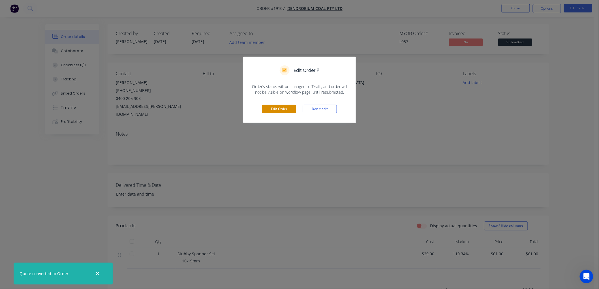
click at [265, 112] on button "Edit Order" at bounding box center [279, 109] width 34 height 8
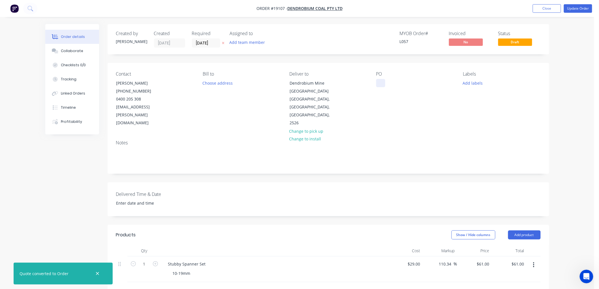
click at [379, 86] on div at bounding box center [380, 83] width 9 height 8
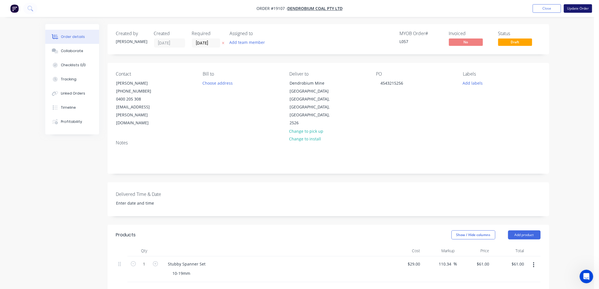
click at [573, 10] on button "Update Order" at bounding box center [578, 8] width 28 height 8
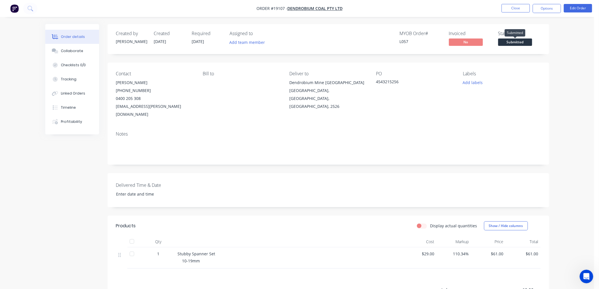
click at [507, 42] on span "Submitted" at bounding box center [515, 41] width 34 height 7
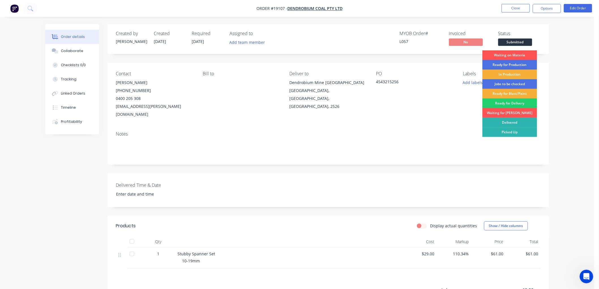
drag, startPoint x: 510, startPoint y: 54, endPoint x: 515, endPoint y: 54, distance: 5.7
click at [510, 54] on div "Waiting on Materia" at bounding box center [509, 55] width 55 height 10
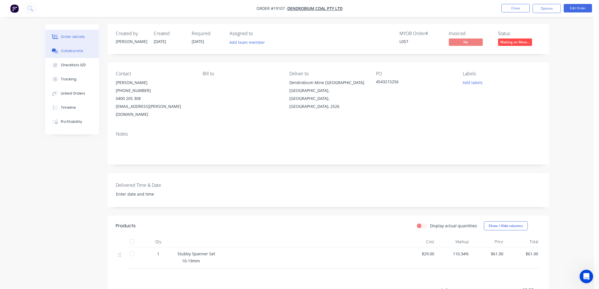
click at [69, 49] on div "Collaborate" at bounding box center [72, 50] width 22 height 5
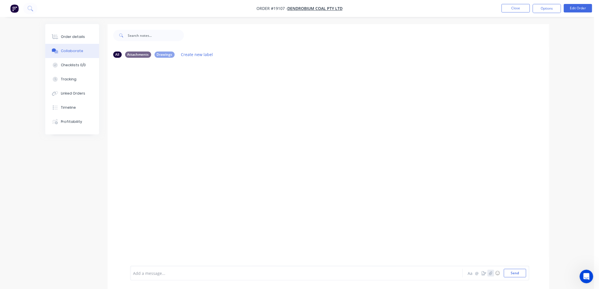
click at [490, 272] on icon "button" at bounding box center [490, 273] width 3 height 4
click at [507, 273] on button "Send" at bounding box center [515, 273] width 22 height 8
click at [67, 38] on div "Order details" at bounding box center [73, 36] width 24 height 5
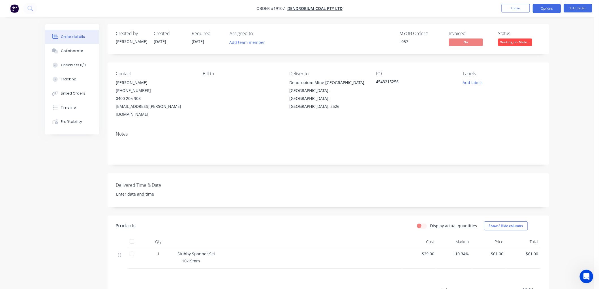
click at [541, 7] on button "Options" at bounding box center [547, 8] width 28 height 9
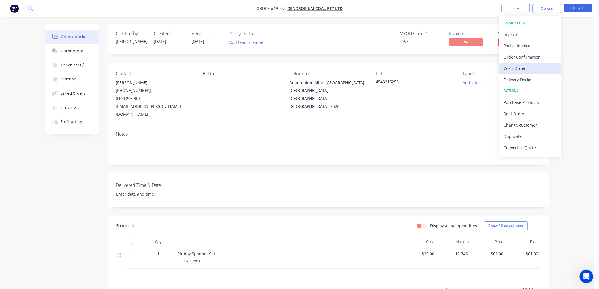
click at [516, 69] on div "Work Order" at bounding box center [530, 68] width 52 height 8
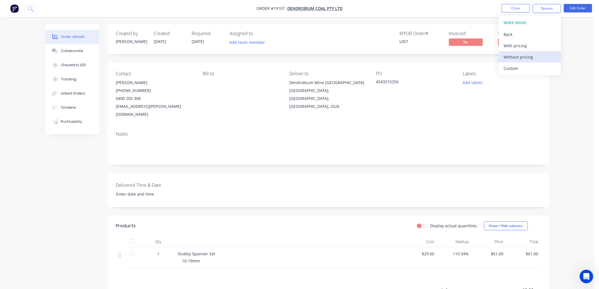
click at [517, 59] on div "Without pricing" at bounding box center [530, 57] width 52 height 8
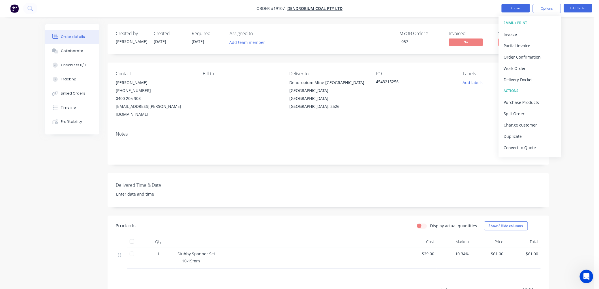
click at [510, 7] on button "Close" at bounding box center [515, 8] width 28 height 8
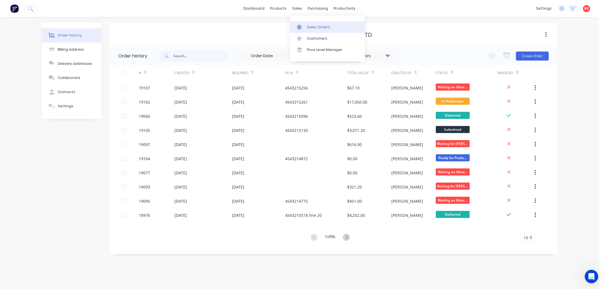
click at [316, 29] on div "Sales Orders" at bounding box center [318, 27] width 23 height 5
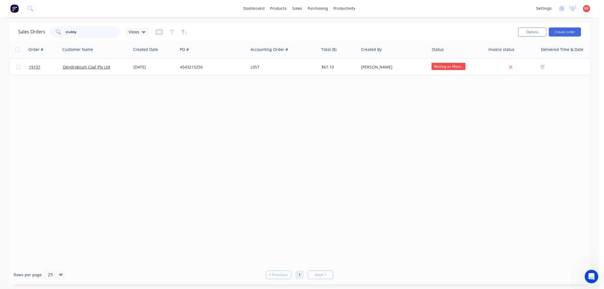
click at [81, 33] on input "stubby" at bounding box center [93, 31] width 55 height 11
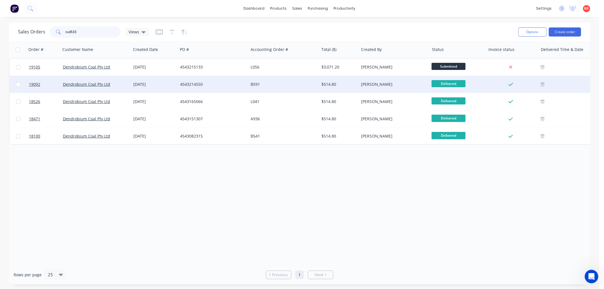
type input "tsd533"
click at [224, 87] on div "4543214550" at bounding box center [213, 84] width 70 height 17
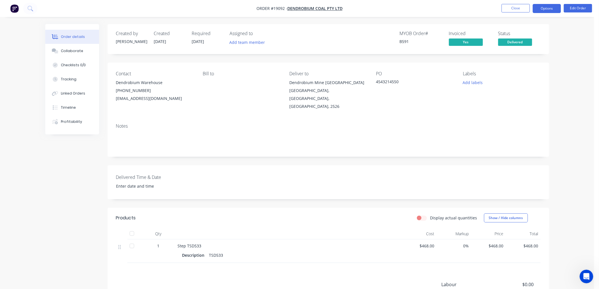
click at [542, 9] on button "Options" at bounding box center [547, 8] width 28 height 9
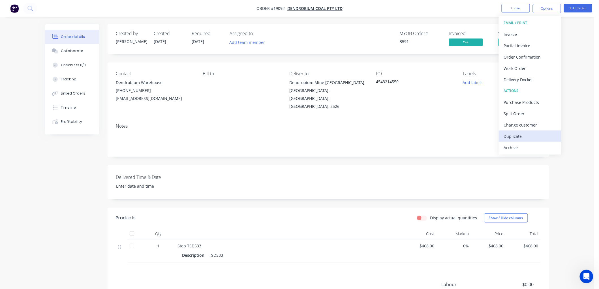
click at [515, 135] on div "Duplicate" at bounding box center [530, 136] width 52 height 8
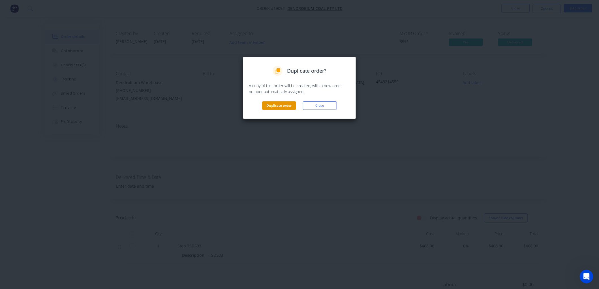
click at [265, 108] on button "Duplicate order" at bounding box center [279, 105] width 34 height 8
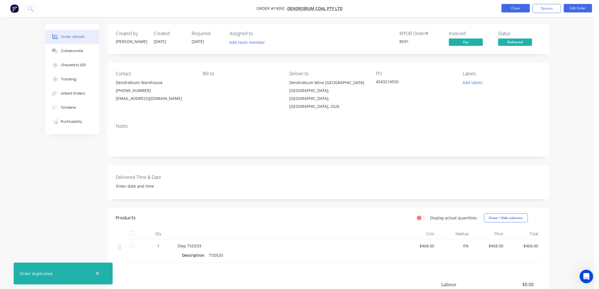
click at [507, 9] on button "Close" at bounding box center [515, 8] width 28 height 8
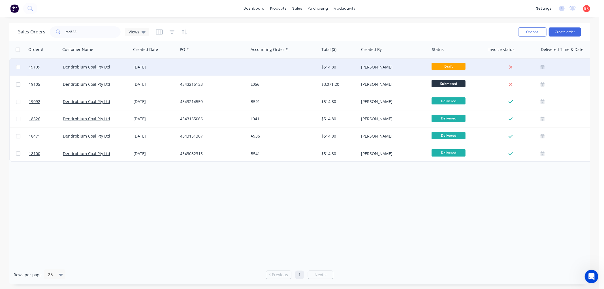
click at [234, 68] on div at bounding box center [213, 67] width 70 height 17
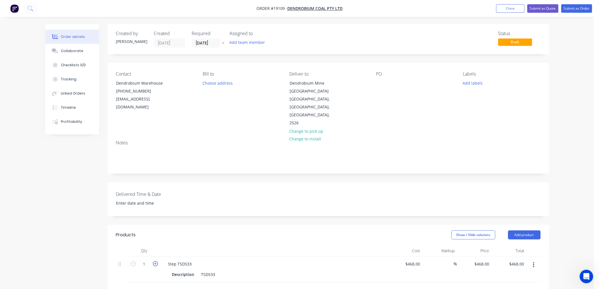
click at [154, 261] on icon "button" at bounding box center [155, 263] width 5 height 5
type input "2"
type input "$936.00"
click at [209, 40] on input "[DATE]" at bounding box center [206, 43] width 28 height 8
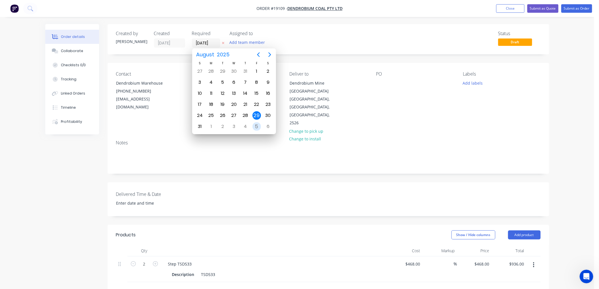
click at [256, 123] on div "5" at bounding box center [256, 126] width 8 height 8
type input "[DATE]"
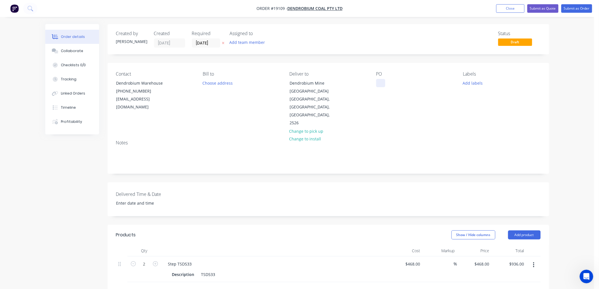
click at [380, 84] on div at bounding box center [380, 83] width 9 height 8
click at [573, 9] on button "Submit as Order" at bounding box center [576, 8] width 31 height 8
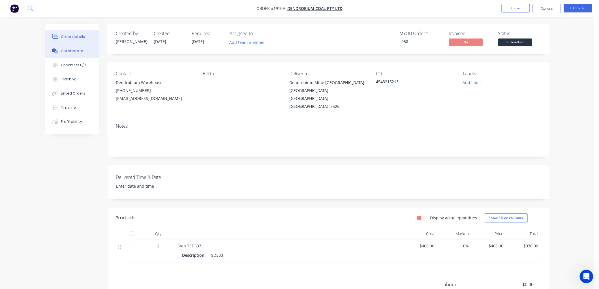
click at [69, 50] on div "Collaborate" at bounding box center [72, 50] width 22 height 5
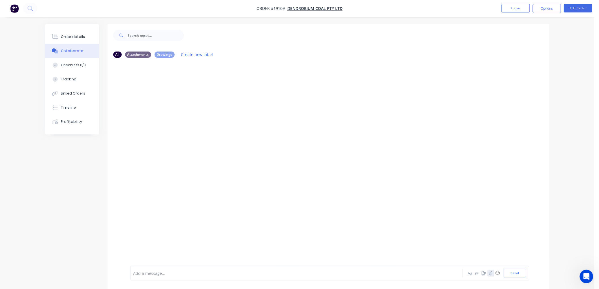
click at [490, 274] on icon "button" at bounding box center [490, 273] width 3 height 4
click at [514, 275] on button "Send" at bounding box center [515, 273] width 22 height 8
click at [72, 37] on div "Order details" at bounding box center [73, 36] width 24 height 5
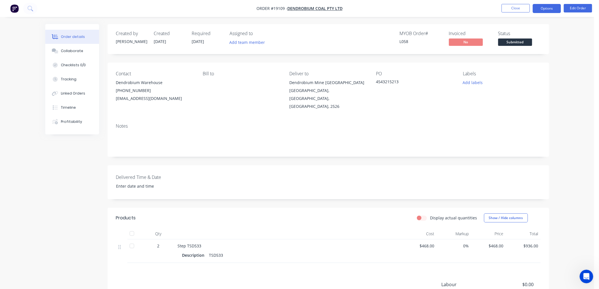
click at [544, 7] on button "Options" at bounding box center [547, 8] width 28 height 9
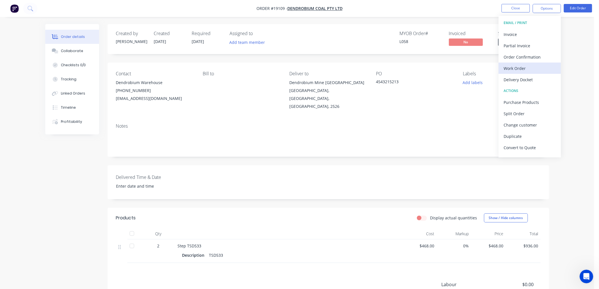
click at [517, 70] on div "Work Order" at bounding box center [530, 68] width 52 height 8
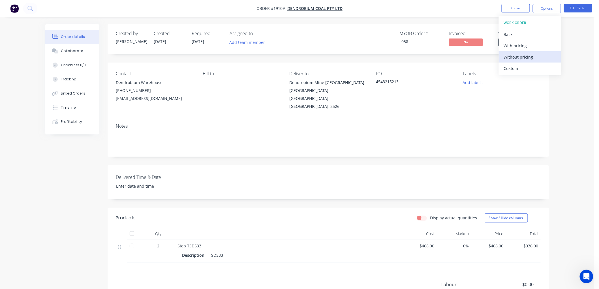
click at [514, 57] on div "Without pricing" at bounding box center [530, 57] width 52 height 8
click at [568, 86] on div "Order details Collaborate Checklists 0/0 Tracking Linked Orders Timeline Profit…" at bounding box center [297, 182] width 594 height 364
click at [508, 7] on button "Close" at bounding box center [515, 8] width 28 height 8
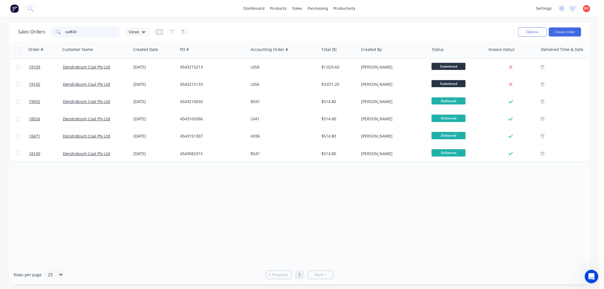
click at [90, 33] on input "tsd533" at bounding box center [93, 31] width 55 height 11
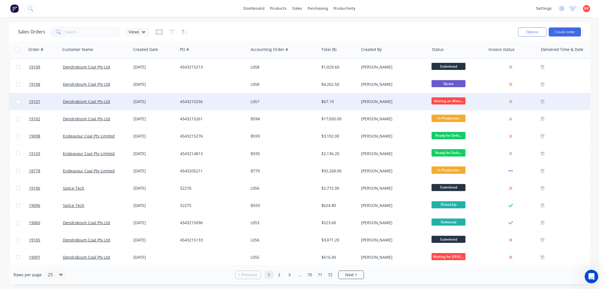
click at [299, 100] on div "L057" at bounding box center [282, 102] width 63 height 6
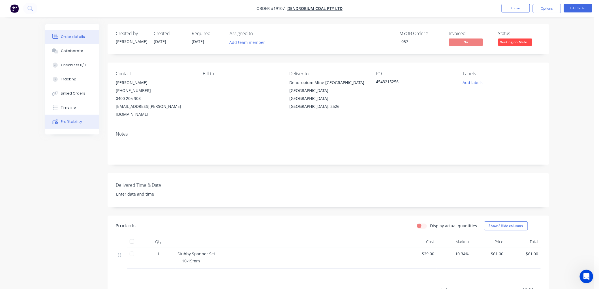
click at [69, 122] on div "Profitability" at bounding box center [71, 121] width 21 height 5
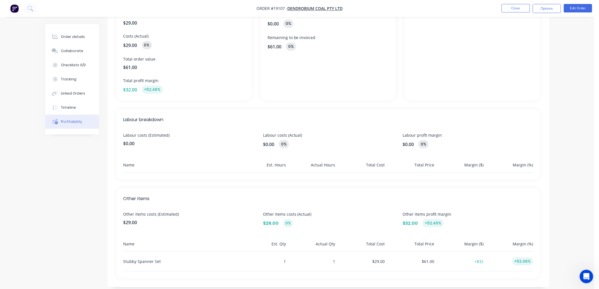
scroll to position [70, 0]
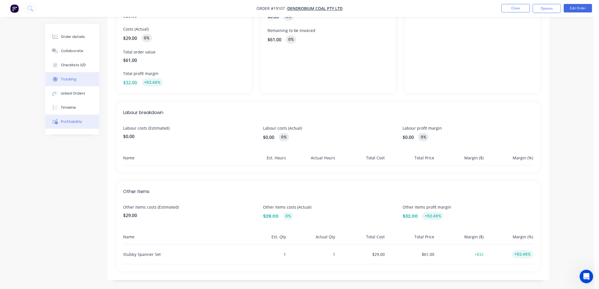
click at [74, 78] on div "Tracking" at bounding box center [69, 79] width 16 height 5
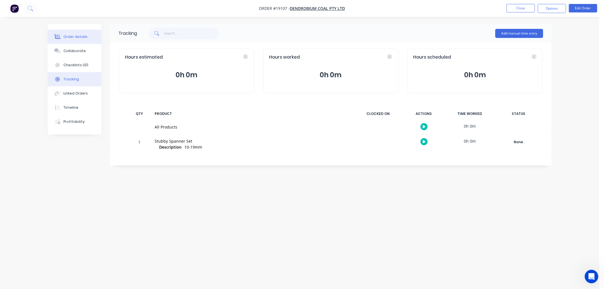
click at [68, 41] on button "Order details" at bounding box center [75, 37] width 54 height 14
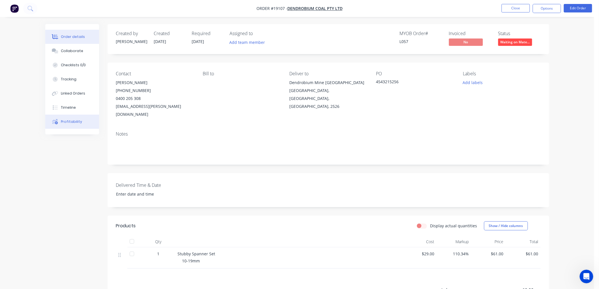
click at [73, 121] on div "Profitability" at bounding box center [71, 121] width 21 height 5
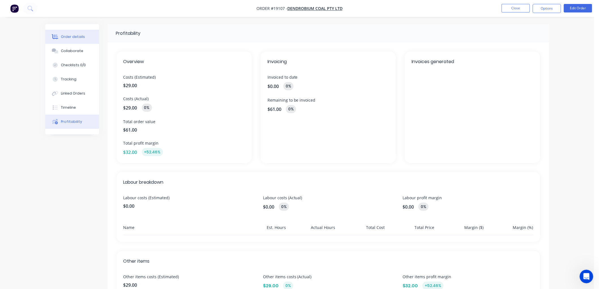
click at [69, 37] on div "Order details" at bounding box center [73, 36] width 24 height 5
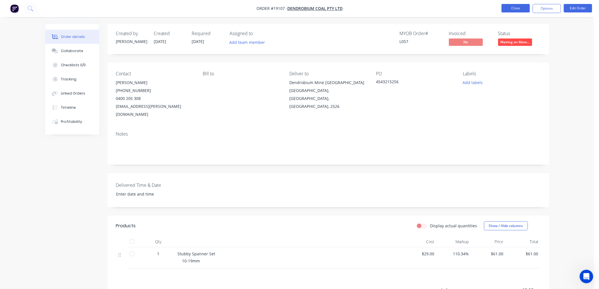
click at [512, 9] on button "Close" at bounding box center [515, 8] width 28 height 8
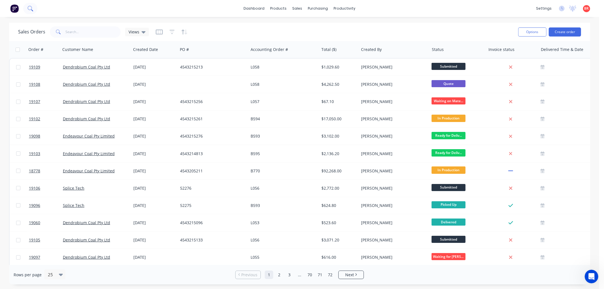
click at [29, 8] on icon at bounding box center [29, 8] width 5 height 5
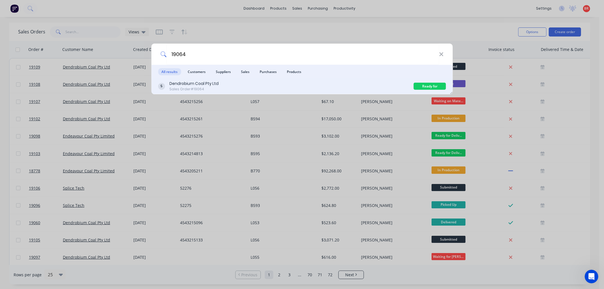
type input "19064"
click at [255, 87] on div "Dendrobium Coal Pty Ltd Sales Order #19064" at bounding box center [286, 86] width 256 height 11
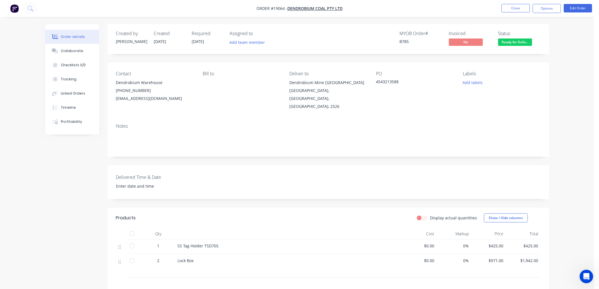
click at [515, 43] on span "Ready for Deliv..." at bounding box center [515, 41] width 34 height 7
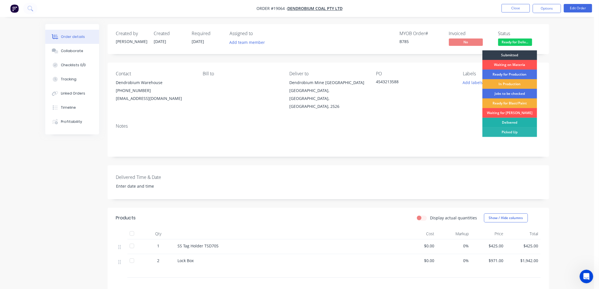
click at [510, 122] on div "Delivered" at bounding box center [509, 123] width 55 height 10
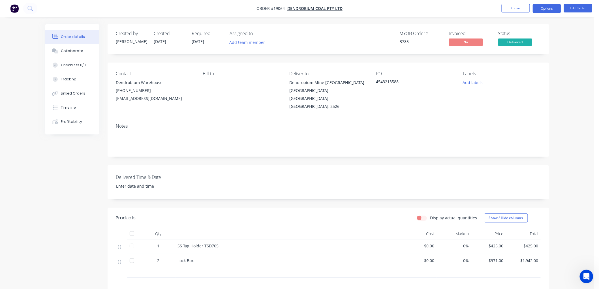
click at [550, 7] on button "Options" at bounding box center [547, 8] width 28 height 9
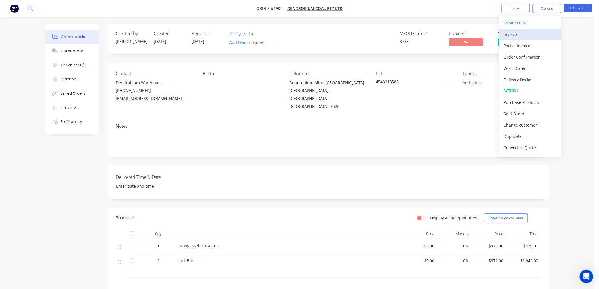
click at [517, 35] on div "Invoice" at bounding box center [530, 34] width 52 height 8
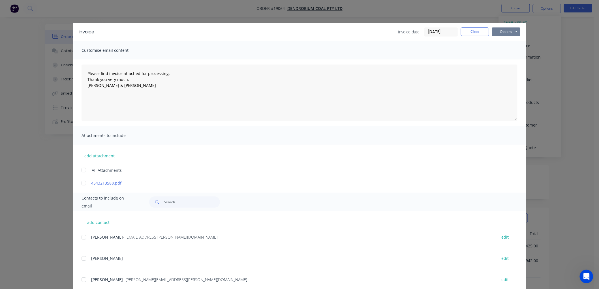
click at [502, 31] on button "Options" at bounding box center [506, 31] width 28 height 8
click at [505, 50] on button "Print" at bounding box center [510, 50] width 36 height 9
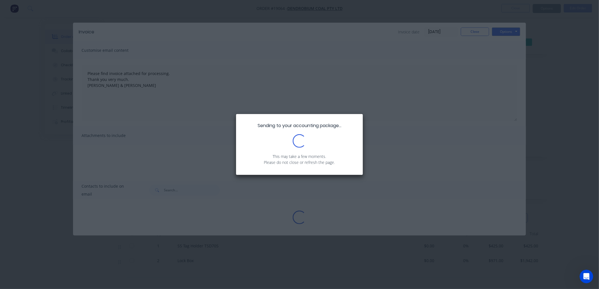
type textarea "Please find invoice attached for processing. Thank you very much. [PERSON_NAME]…"
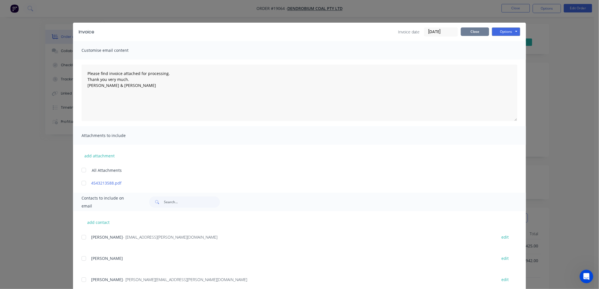
click at [472, 35] on button "Close" at bounding box center [475, 31] width 28 height 8
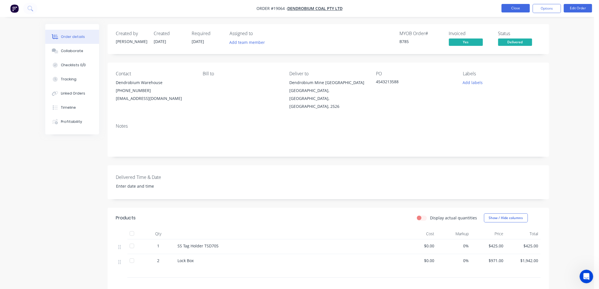
click at [511, 6] on button "Close" at bounding box center [515, 8] width 28 height 8
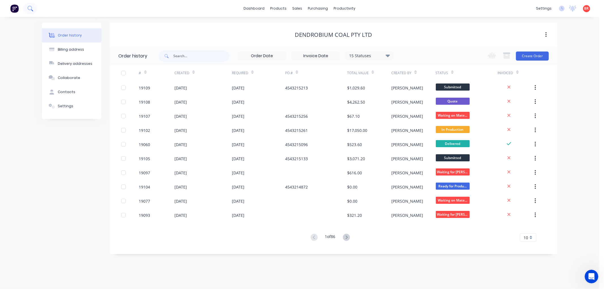
click at [27, 8] on icon at bounding box center [29, 8] width 5 height 5
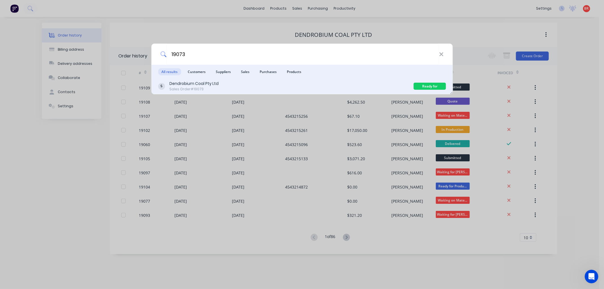
type input "19073"
click at [199, 83] on div "Dendrobium Coal Pty Ltd" at bounding box center [193, 84] width 49 height 6
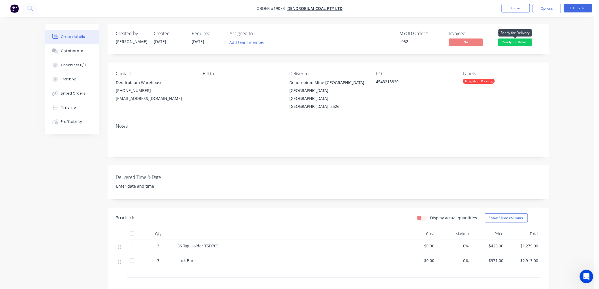
click at [512, 43] on span "Ready for Deliv..." at bounding box center [515, 41] width 34 height 7
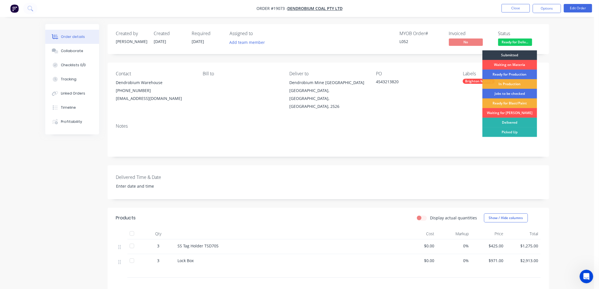
click at [510, 123] on div "Delivered" at bounding box center [509, 123] width 55 height 10
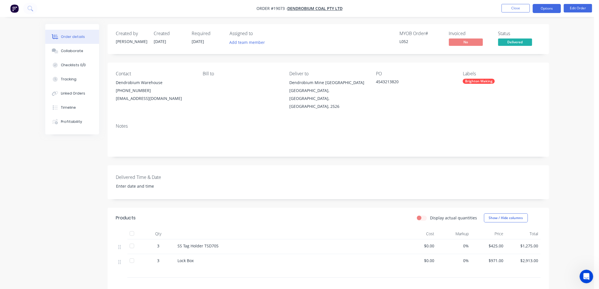
click at [544, 12] on button "Options" at bounding box center [547, 8] width 28 height 9
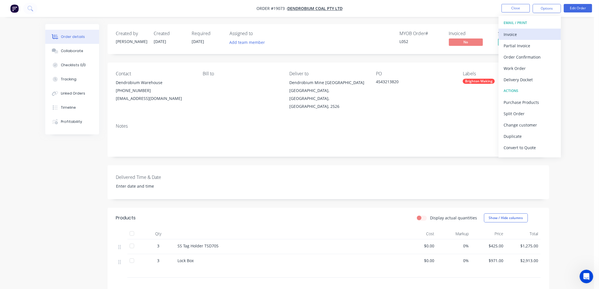
click at [522, 35] on div "Invoice" at bounding box center [530, 34] width 52 height 8
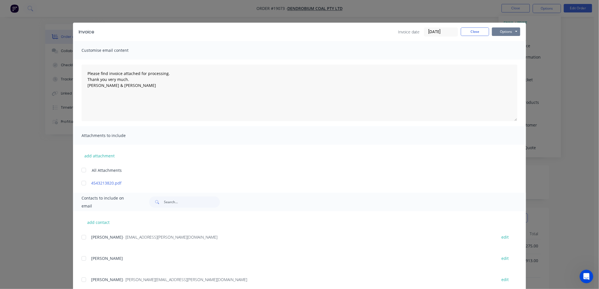
click at [503, 32] on button "Options" at bounding box center [506, 31] width 28 height 8
click at [510, 48] on button "Print" at bounding box center [510, 50] width 36 height 9
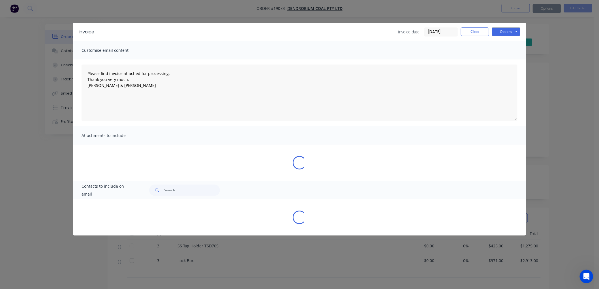
type textarea "Please find invoice attached for processing. Thank you very much. [PERSON_NAME]…"
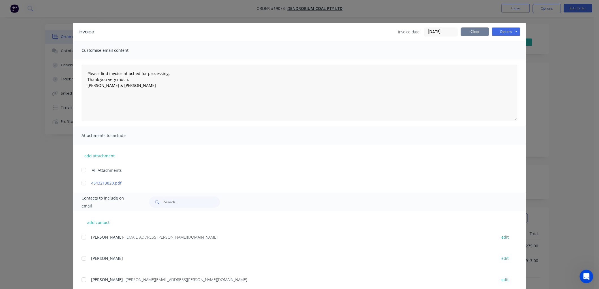
click at [476, 31] on button "Close" at bounding box center [475, 31] width 28 height 8
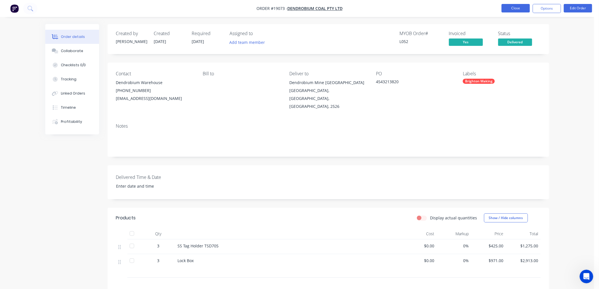
click at [518, 8] on button "Close" at bounding box center [515, 8] width 28 height 8
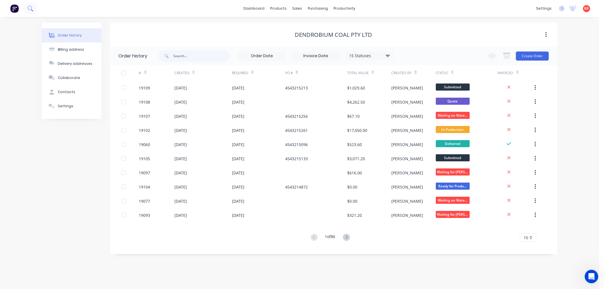
click at [30, 7] on icon at bounding box center [29, 8] width 5 height 5
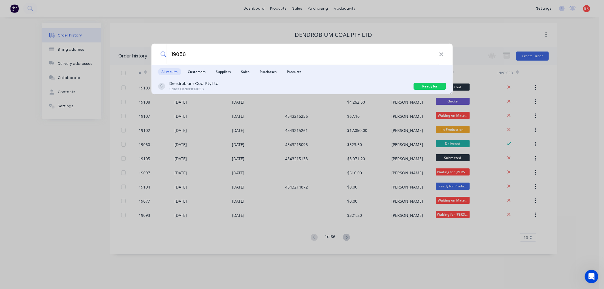
type input "19056"
click at [299, 92] on div "Dendrobium Coal Pty Ltd Sales Order #19056 Ready for Delivery" at bounding box center [301, 86] width 301 height 16
click at [302, 87] on div "Dendrobium Coal Pty Ltd Sales Order #19056" at bounding box center [286, 86] width 256 height 11
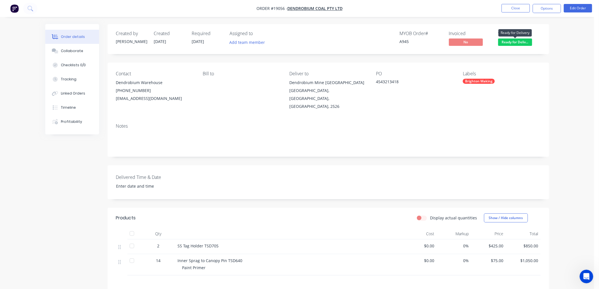
click at [507, 43] on span "Ready for Deliv..." at bounding box center [515, 41] width 34 height 7
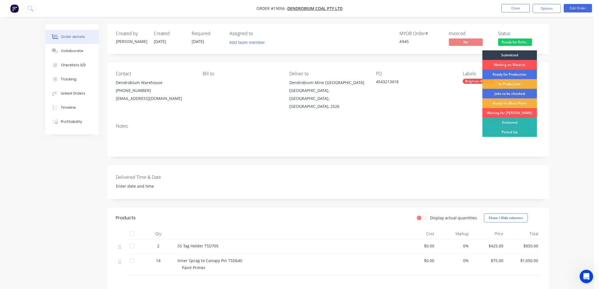
click at [507, 120] on div "Delivered" at bounding box center [509, 123] width 55 height 10
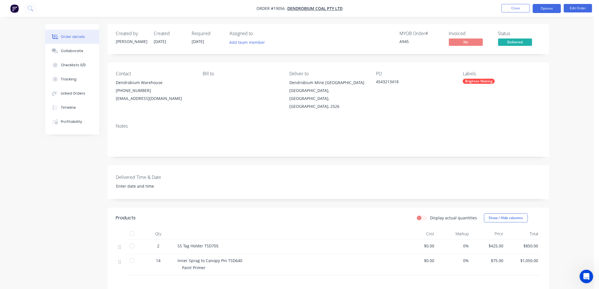
click at [541, 10] on button "Options" at bounding box center [547, 8] width 28 height 9
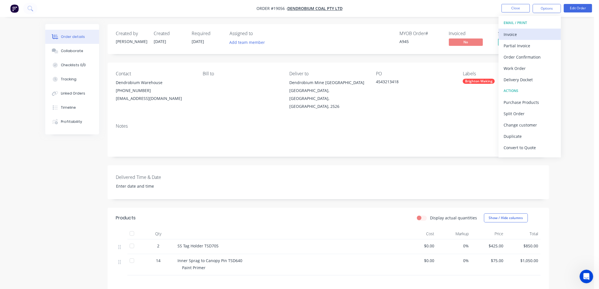
click at [512, 33] on div "Invoice" at bounding box center [530, 34] width 52 height 8
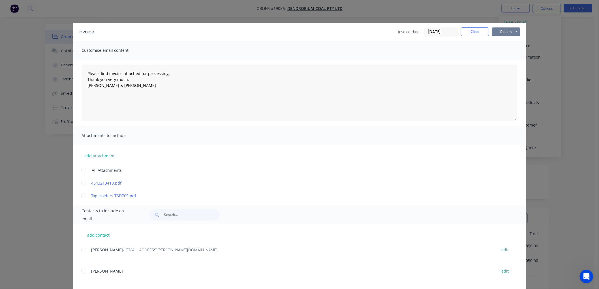
click at [501, 30] on button "Options" at bounding box center [506, 31] width 28 height 8
click at [504, 50] on button "Print" at bounding box center [510, 50] width 36 height 9
type textarea "Please find invoice attached for processing. Thank you very much. [PERSON_NAME]…"
click at [462, 30] on button "Close" at bounding box center [475, 31] width 28 height 8
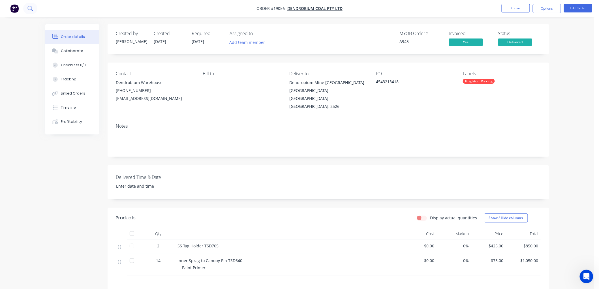
click at [30, 9] on icon at bounding box center [29, 8] width 5 height 5
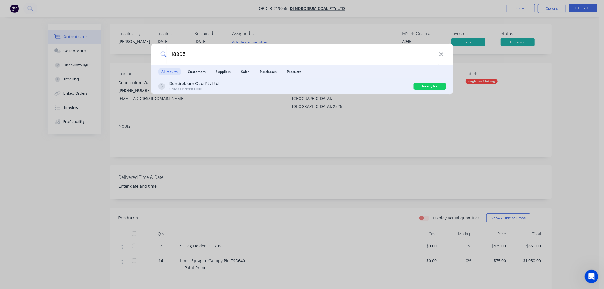
type input "18305"
click at [225, 86] on div "Dendrobium Coal Pty Ltd Sales Order #18305" at bounding box center [286, 86] width 256 height 11
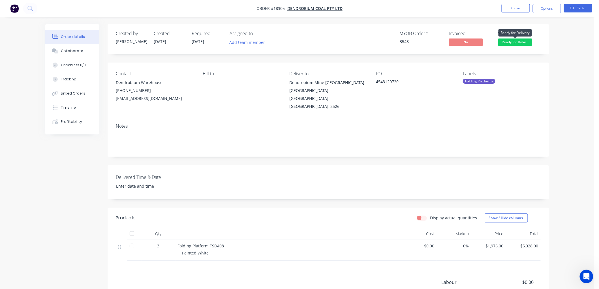
click at [513, 43] on span "Ready for Deliv..." at bounding box center [515, 41] width 34 height 7
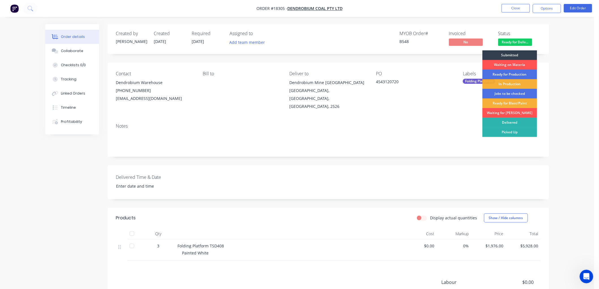
click at [506, 121] on div "Delivered" at bounding box center [509, 123] width 55 height 10
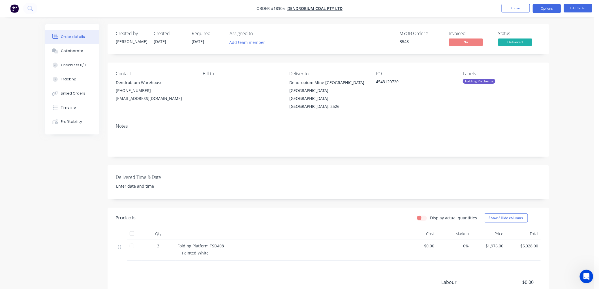
click at [545, 10] on button "Options" at bounding box center [547, 8] width 28 height 9
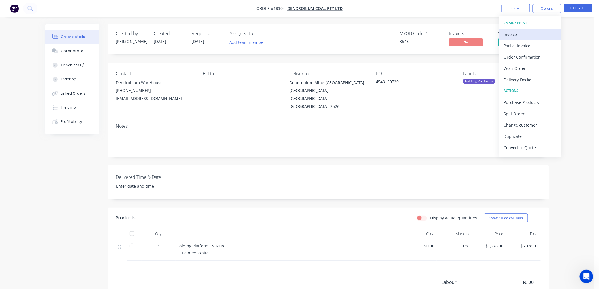
click at [518, 32] on div "Invoice" at bounding box center [530, 34] width 52 height 8
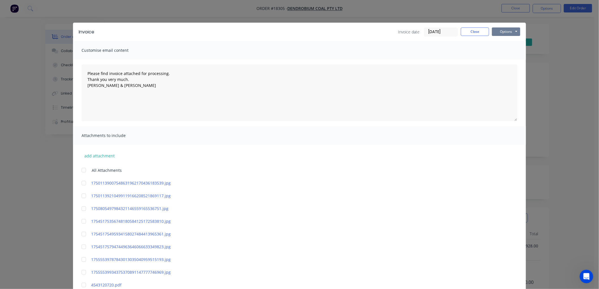
click at [506, 31] on button "Options" at bounding box center [506, 31] width 28 height 8
click at [504, 49] on button "Print" at bounding box center [510, 50] width 36 height 9
type textarea "Please find invoice attached for processing. Thank you very much. [PERSON_NAME]…"
click at [472, 32] on button "Close" at bounding box center [475, 31] width 28 height 8
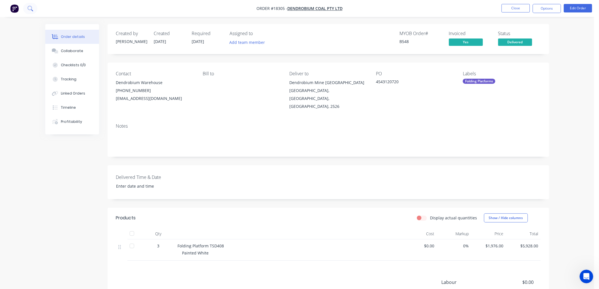
click at [31, 9] on icon at bounding box center [29, 8] width 5 height 5
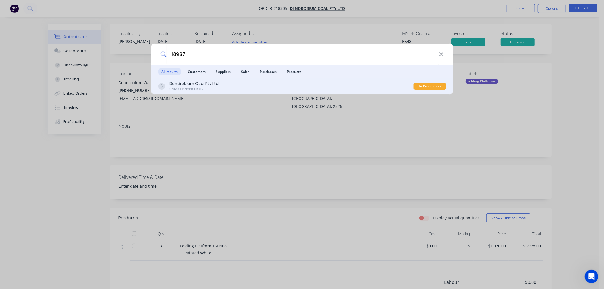
type input "18937"
click at [198, 86] on div "Dendrobium Coal Pty Ltd" at bounding box center [193, 84] width 49 height 6
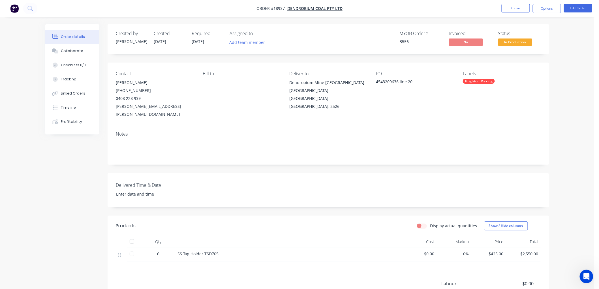
click at [506, 43] on span "In Production" at bounding box center [515, 41] width 34 height 7
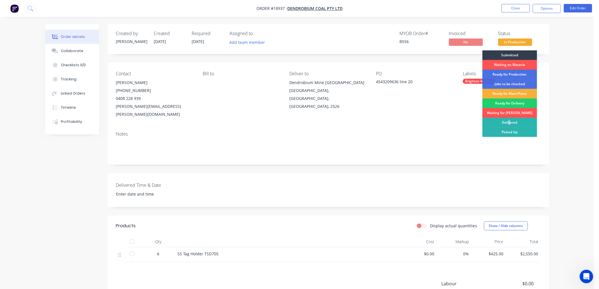
click at [506, 122] on div "Delivered" at bounding box center [509, 123] width 55 height 10
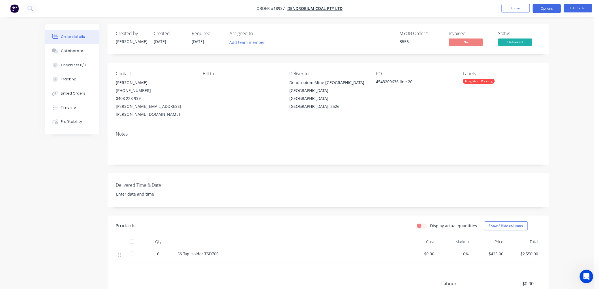
click at [542, 9] on button "Options" at bounding box center [547, 8] width 28 height 9
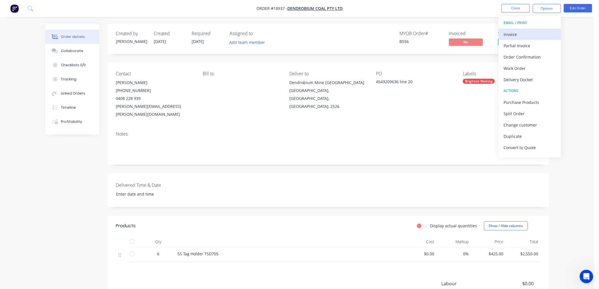
click at [520, 32] on div "Invoice" at bounding box center [530, 34] width 52 height 8
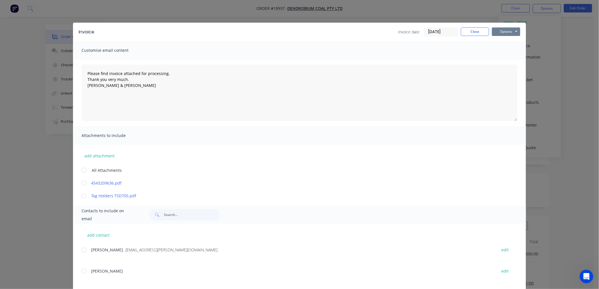
click at [508, 33] on button "Options" at bounding box center [506, 31] width 28 height 8
click at [506, 49] on button "Print" at bounding box center [510, 50] width 36 height 9
type textarea "Please find invoice attached for processing. Thank you very much. [PERSON_NAME]…"
click at [462, 31] on button "Close" at bounding box center [475, 31] width 28 height 8
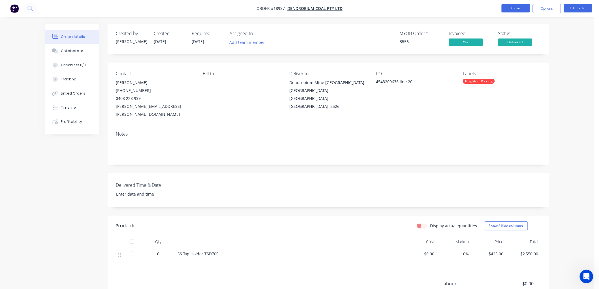
click at [514, 9] on button "Close" at bounding box center [515, 8] width 28 height 8
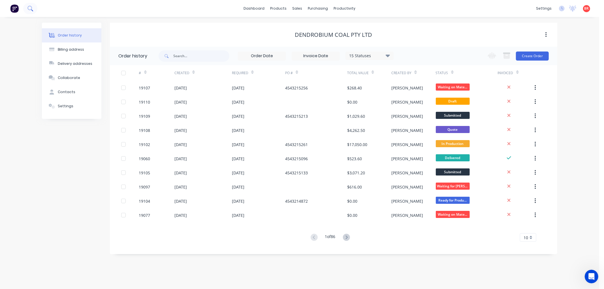
click at [28, 10] on icon at bounding box center [29, 8] width 5 height 5
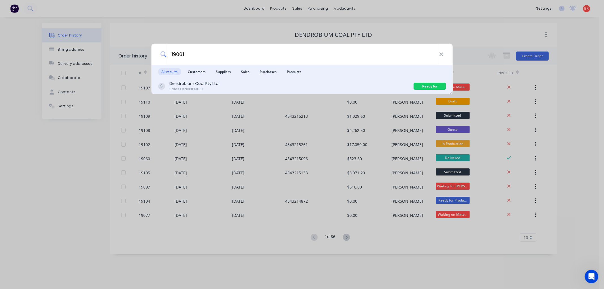
type input "19061"
click at [202, 86] on div "Dendrobium Coal Pty Ltd" at bounding box center [193, 84] width 49 height 6
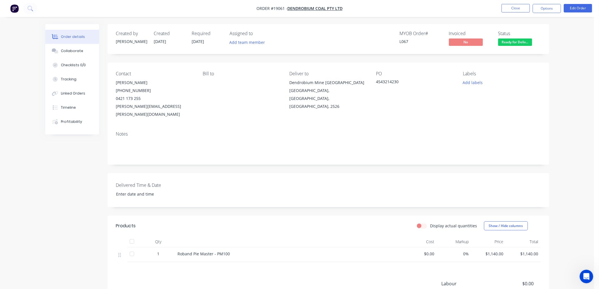
click at [517, 44] on span "Ready for Deliv..." at bounding box center [515, 41] width 34 height 7
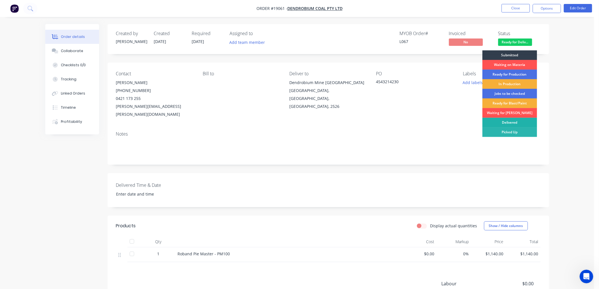
click at [499, 122] on div "Delivered" at bounding box center [509, 123] width 55 height 10
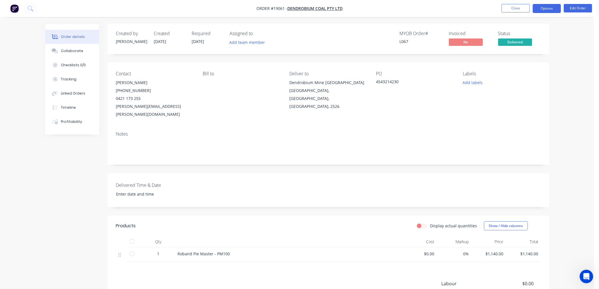
click at [542, 7] on button "Options" at bounding box center [547, 8] width 28 height 9
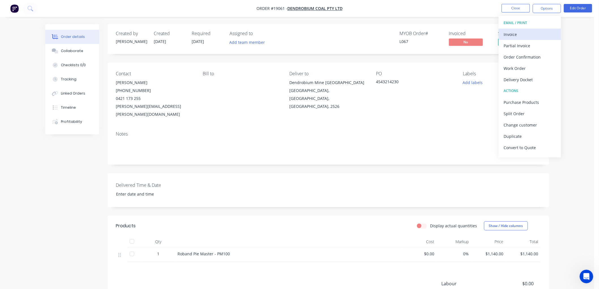
click at [514, 36] on div "Invoice" at bounding box center [530, 34] width 52 height 8
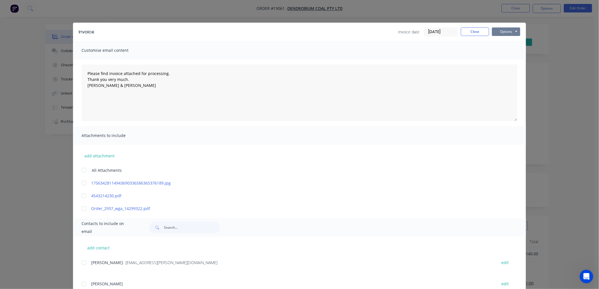
click at [508, 30] on button "Options" at bounding box center [506, 31] width 28 height 8
click at [505, 50] on button "Print" at bounding box center [510, 50] width 36 height 9
type textarea "Please find invoice attached for processing. Thank you very much. [PERSON_NAME]…"
click at [467, 30] on button "Close" at bounding box center [475, 31] width 28 height 8
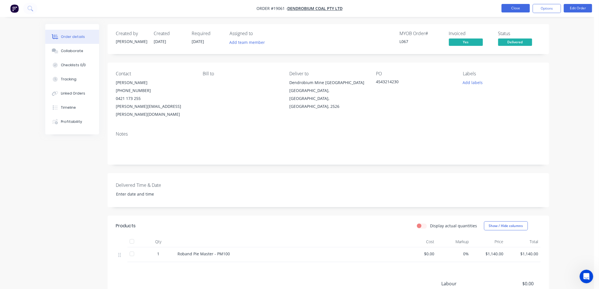
click at [506, 9] on button "Close" at bounding box center [515, 8] width 28 height 8
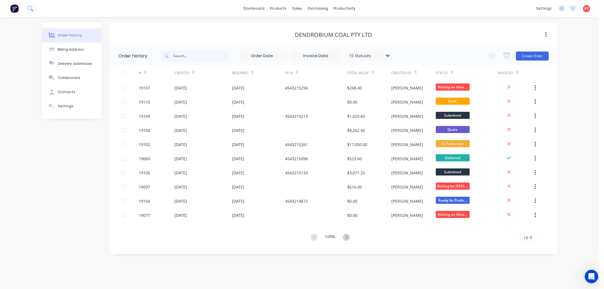
click at [29, 9] on icon at bounding box center [29, 8] width 5 height 5
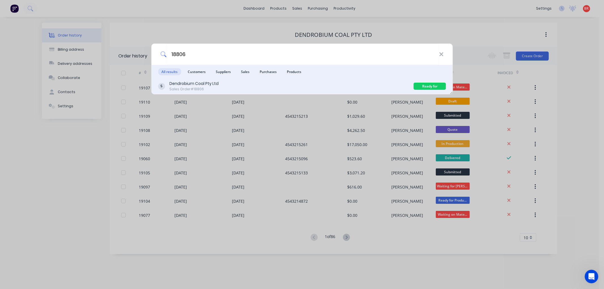
type input "18806"
click at [194, 85] on div "Dendrobium Coal Pty Ltd" at bounding box center [193, 84] width 49 height 6
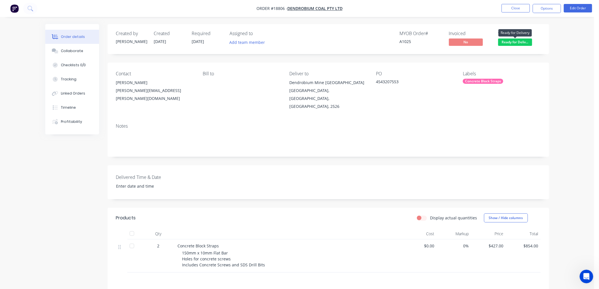
click at [510, 41] on span "Ready for Deliv..." at bounding box center [515, 41] width 34 height 7
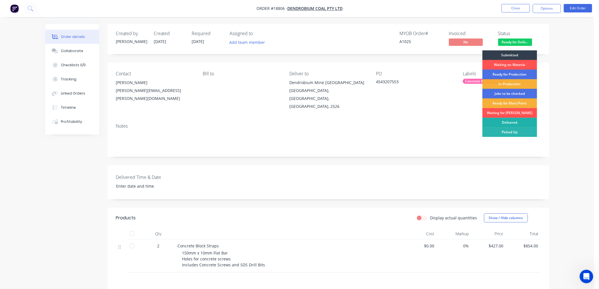
click at [504, 120] on div "Delivered" at bounding box center [509, 123] width 55 height 10
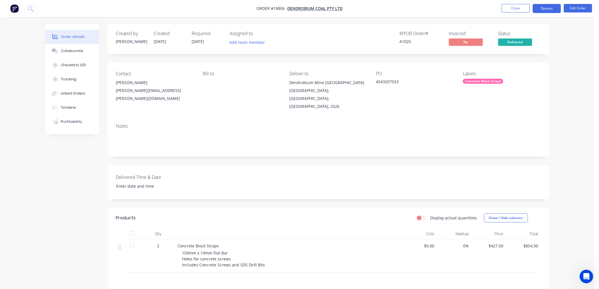
click at [541, 10] on button "Options" at bounding box center [547, 8] width 28 height 9
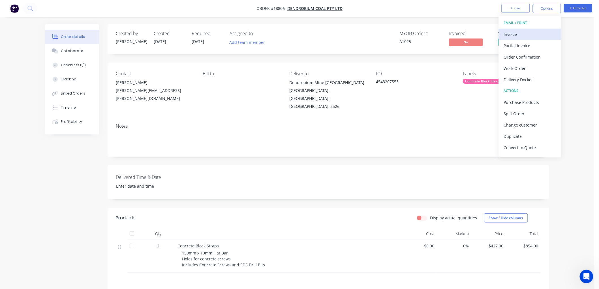
click at [519, 33] on div "Invoice" at bounding box center [530, 34] width 52 height 8
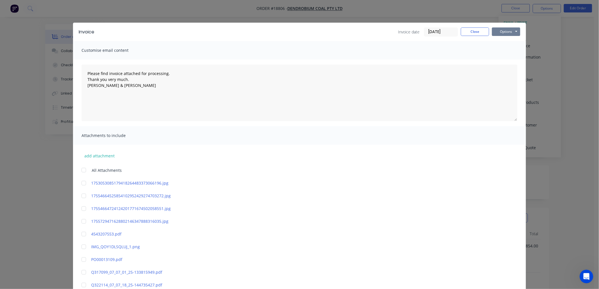
click at [508, 33] on button "Options" at bounding box center [506, 31] width 28 height 8
click at [507, 51] on button "Print" at bounding box center [510, 50] width 36 height 9
type textarea "Please find invoice attached for processing. Thank you very much. [PERSON_NAME]…"
click at [461, 33] on button "Close" at bounding box center [475, 31] width 28 height 8
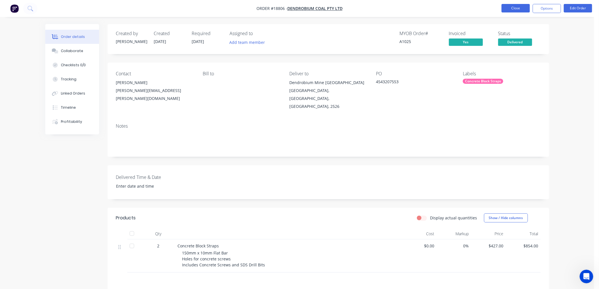
click at [513, 6] on button "Close" at bounding box center [515, 8] width 28 height 8
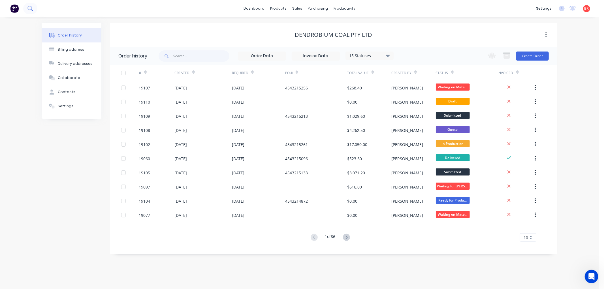
click at [30, 7] on icon at bounding box center [29, 8] width 5 height 5
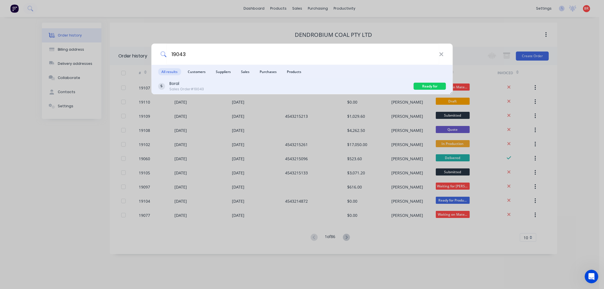
type input "19043"
click at [321, 89] on div "Boral Sales Order #19043" at bounding box center [286, 86] width 256 height 11
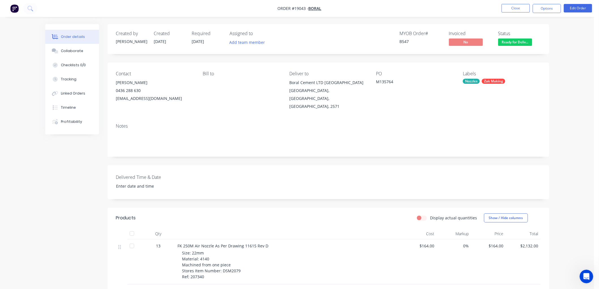
click at [512, 44] on span "Ready for Deliv..." at bounding box center [515, 41] width 34 height 7
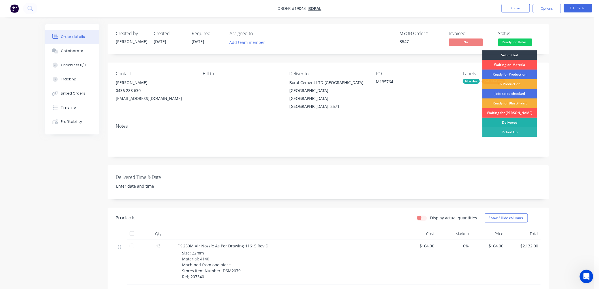
click at [506, 125] on div "Delivered" at bounding box center [509, 123] width 55 height 10
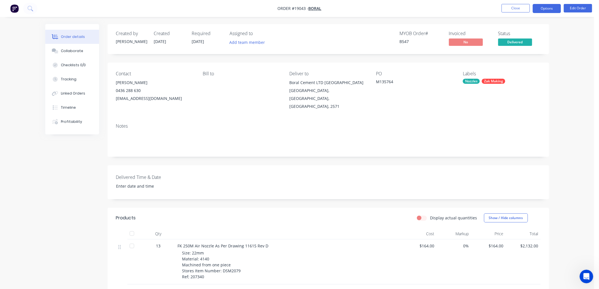
click at [543, 7] on button "Options" at bounding box center [547, 8] width 28 height 9
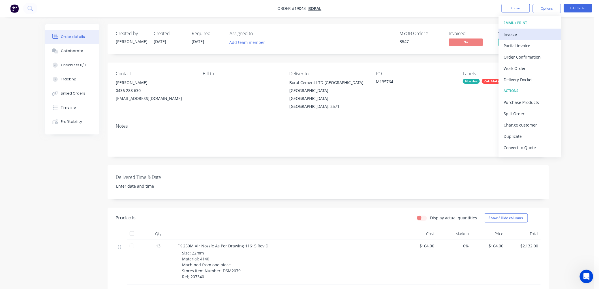
click at [513, 36] on div "Invoice" at bounding box center [530, 34] width 52 height 8
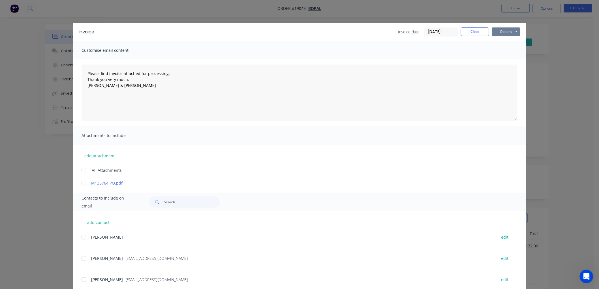
click at [502, 31] on button "Options" at bounding box center [506, 31] width 28 height 8
click at [505, 50] on button "Print" at bounding box center [510, 50] width 36 height 9
type textarea "Please find invoice attached for processing. Thank you very much. [PERSON_NAME]…"
click at [474, 35] on button "Close" at bounding box center [475, 31] width 28 height 8
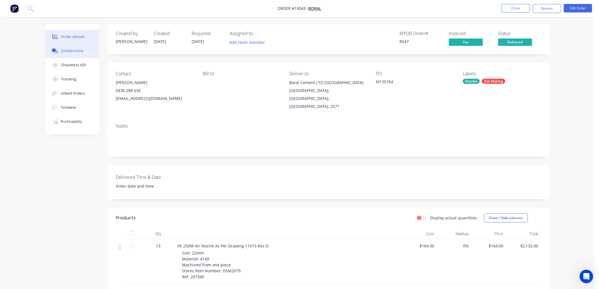
click at [83, 49] on button "Collaborate" at bounding box center [72, 51] width 54 height 14
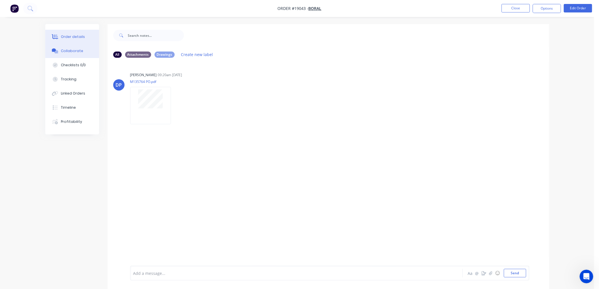
click at [76, 38] on div "Order details" at bounding box center [73, 36] width 24 height 5
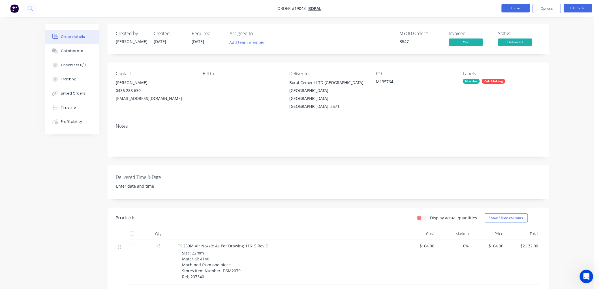
click at [516, 7] on button "Close" at bounding box center [515, 8] width 28 height 8
